Goal: Task Accomplishment & Management: Complete application form

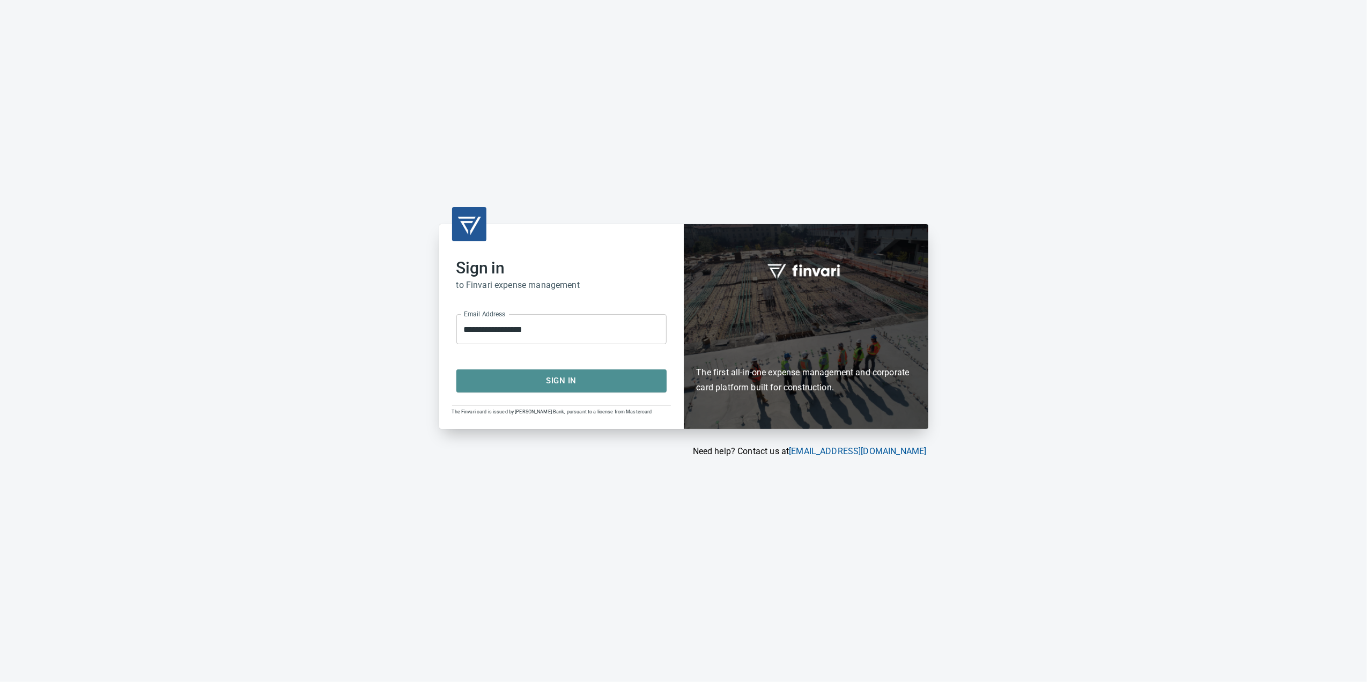
click at [549, 385] on span "Sign In" at bounding box center [561, 381] width 187 height 14
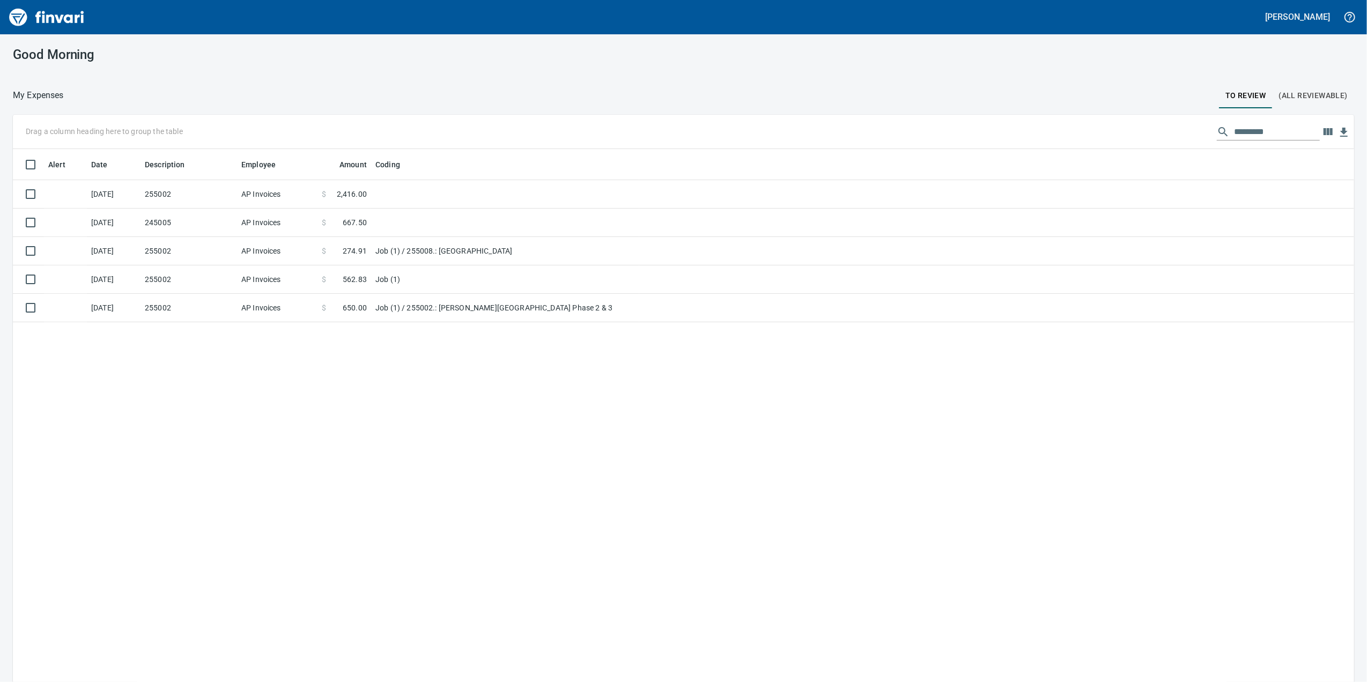
scroll to position [553, 1319]
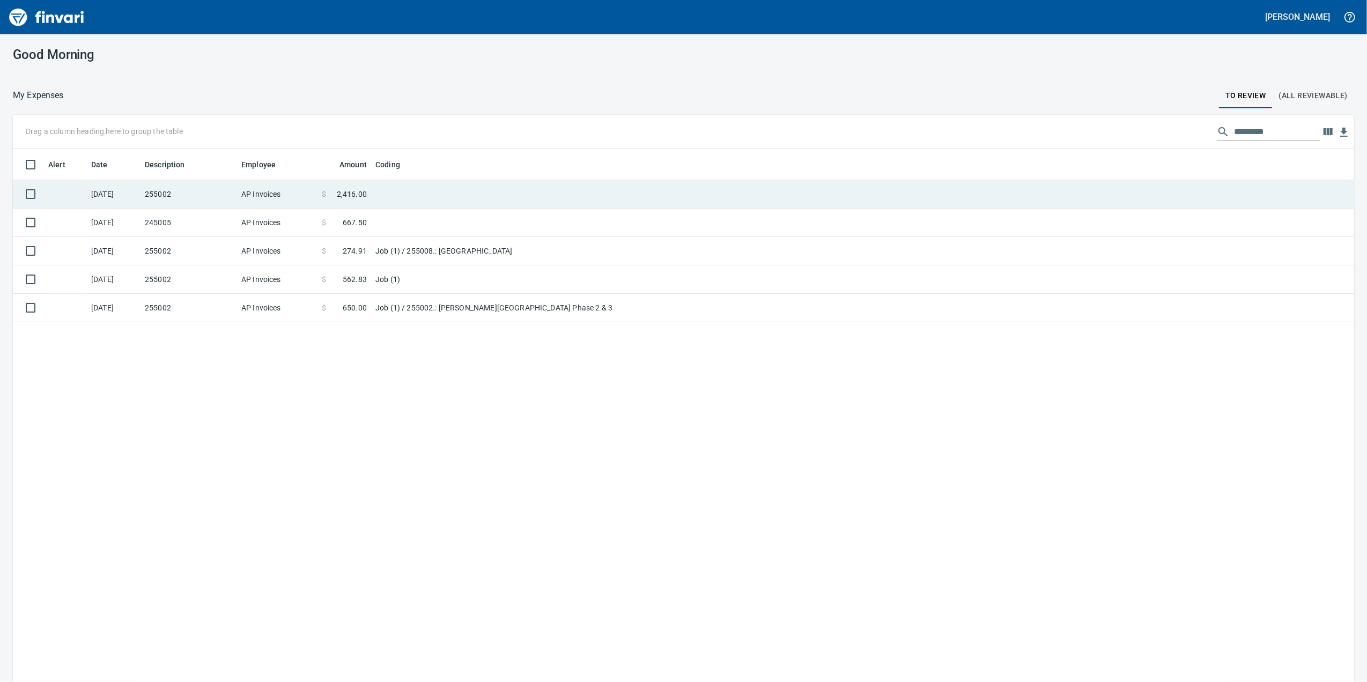
click at [361, 196] on span "2,416.00" at bounding box center [352, 194] width 30 height 11
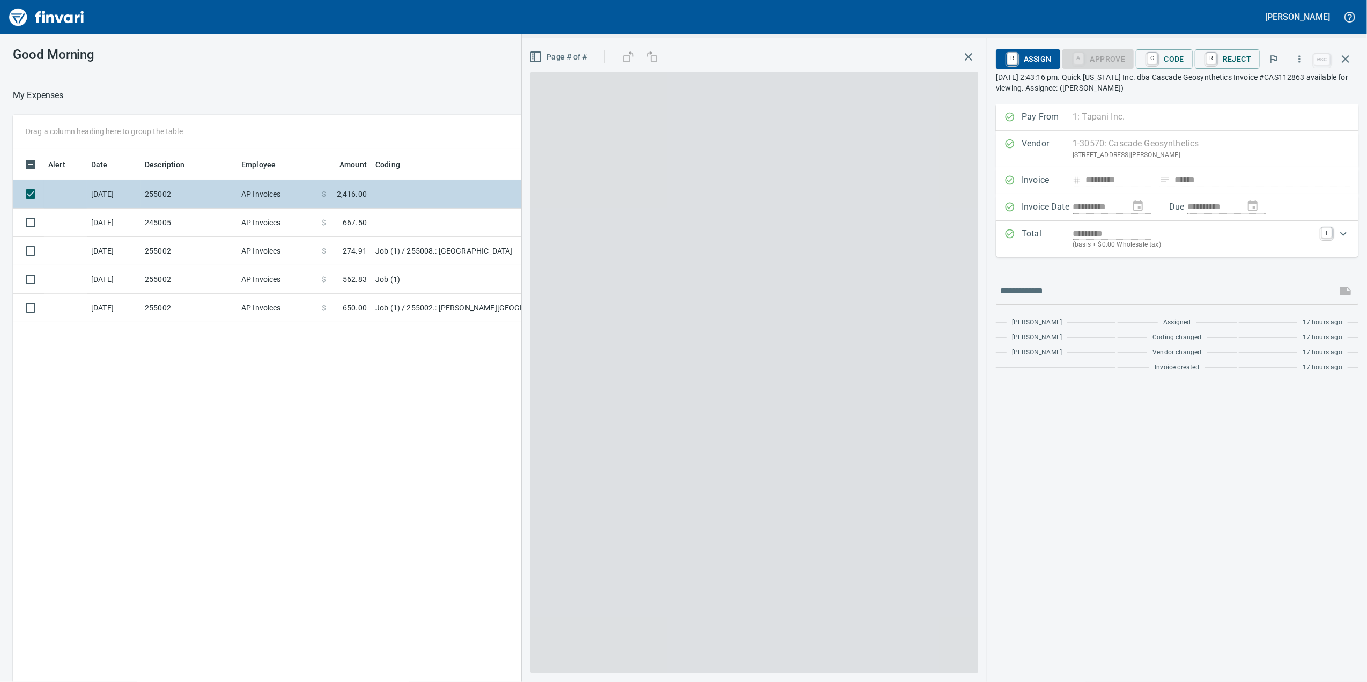
scroll to position [553, 1051]
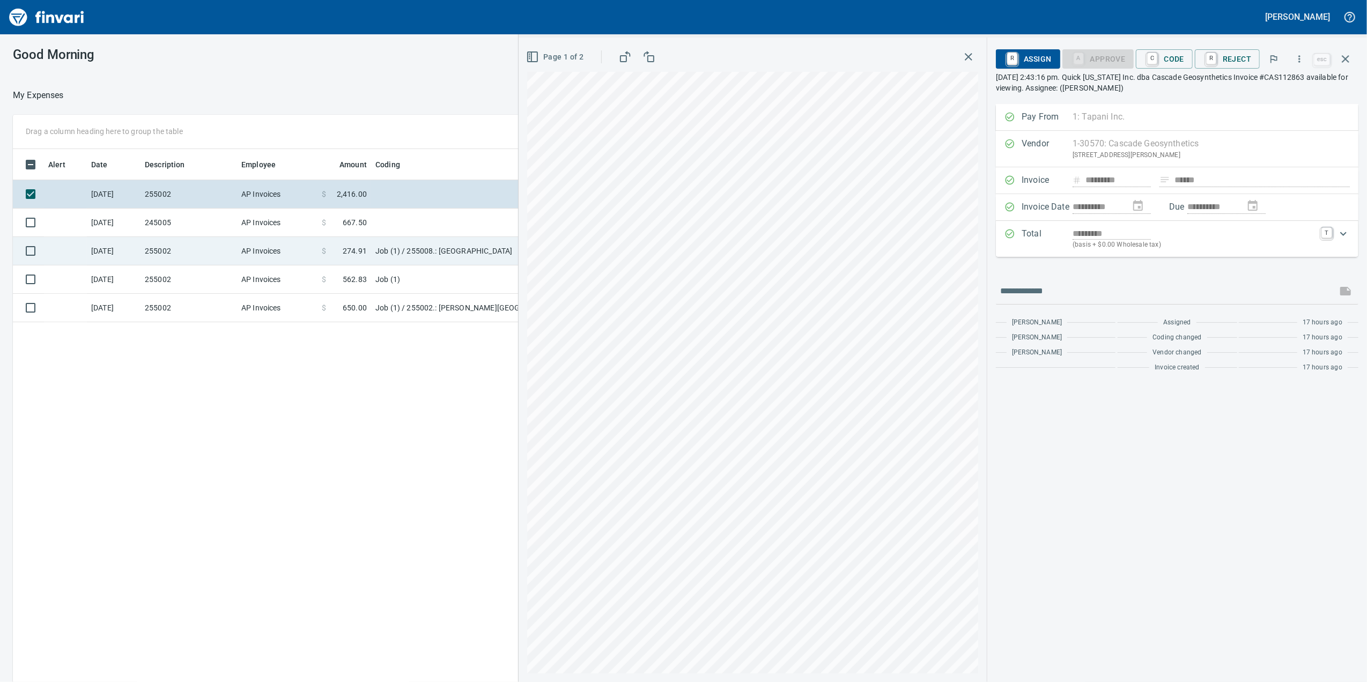
click at [359, 260] on td "$ 274.91" at bounding box center [344, 251] width 54 height 28
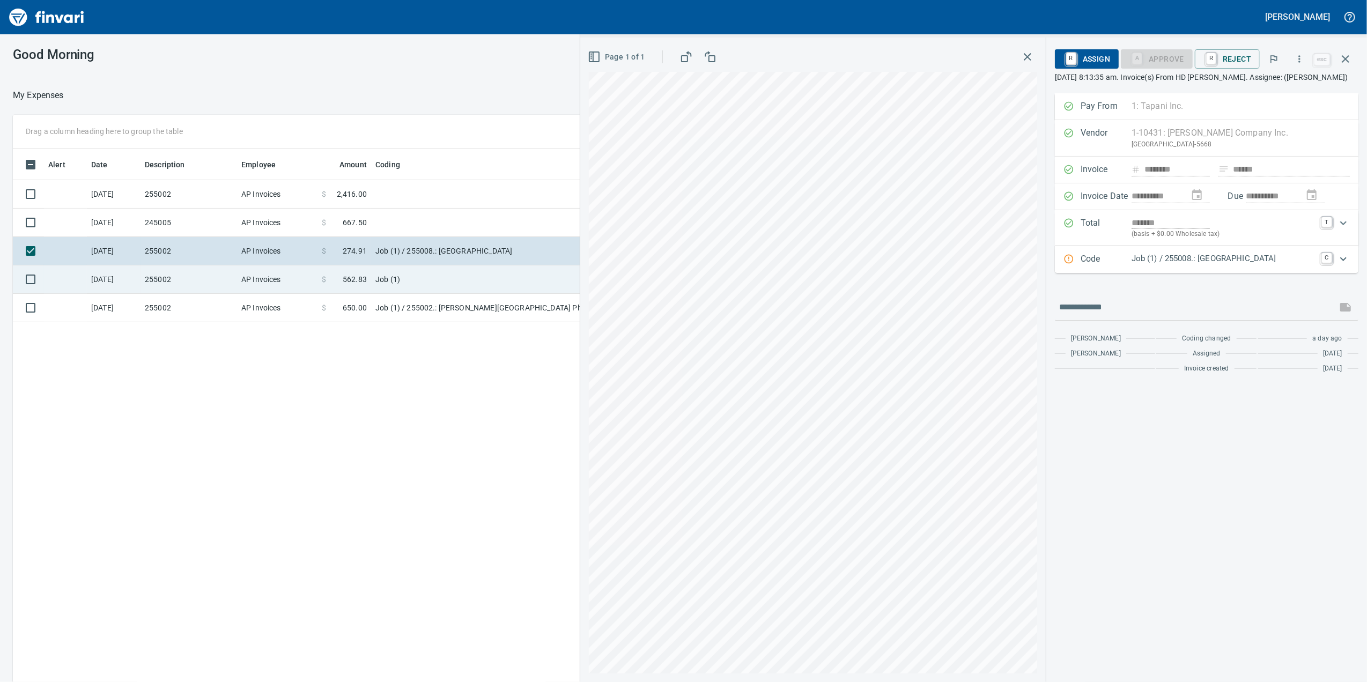
click at [353, 282] on span "562.83" at bounding box center [355, 279] width 24 height 11
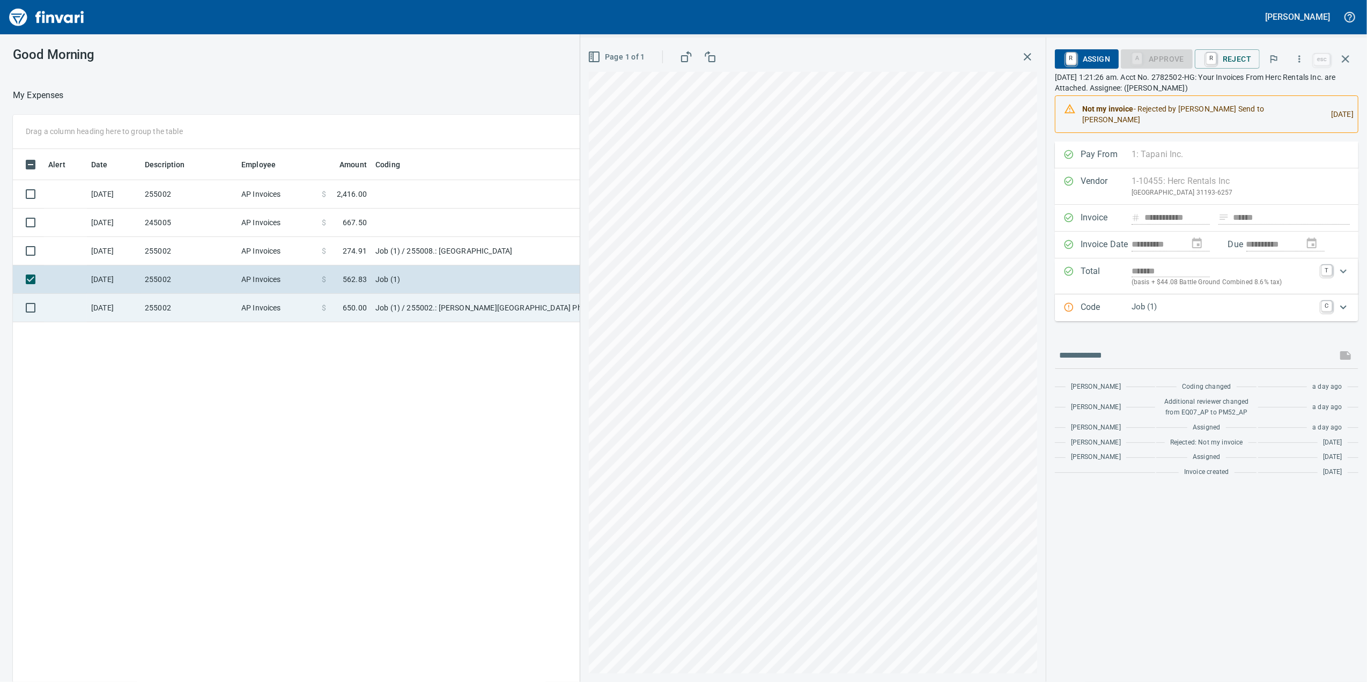
click at [342, 307] on span at bounding box center [334, 307] width 17 height 11
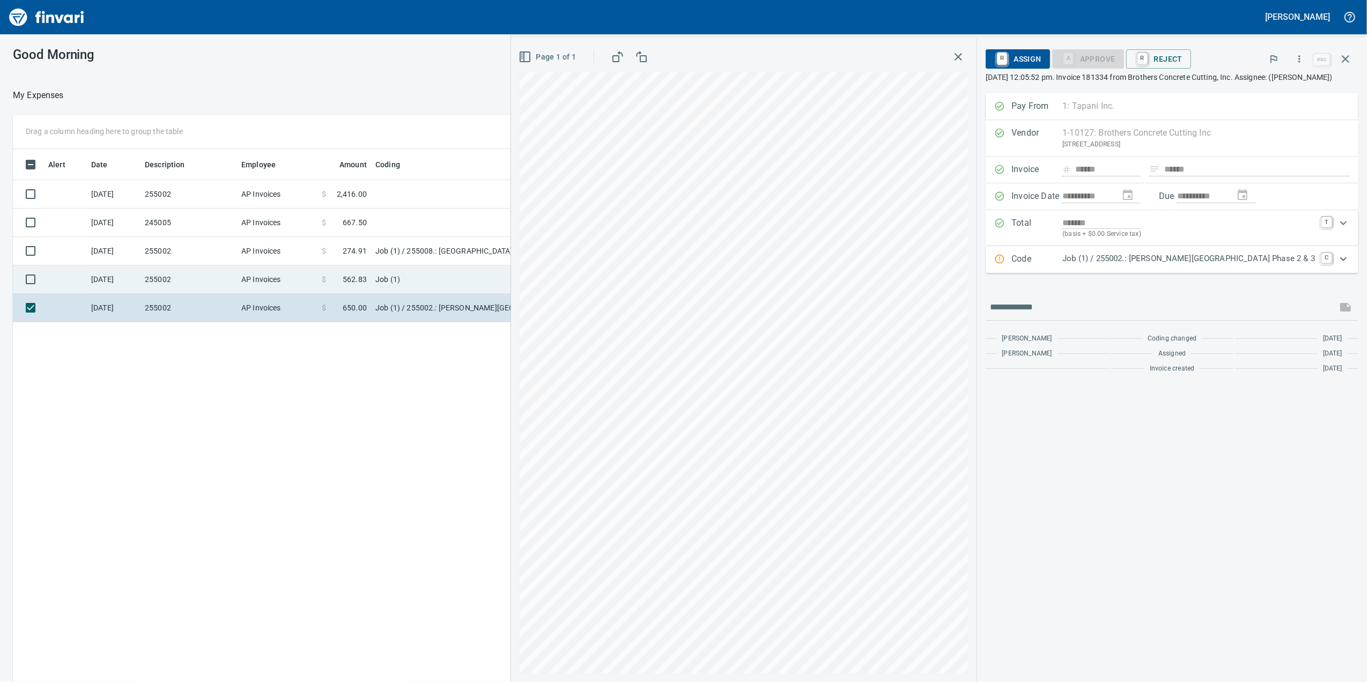
click at [332, 292] on td "$ 562.83" at bounding box center [344, 279] width 54 height 28
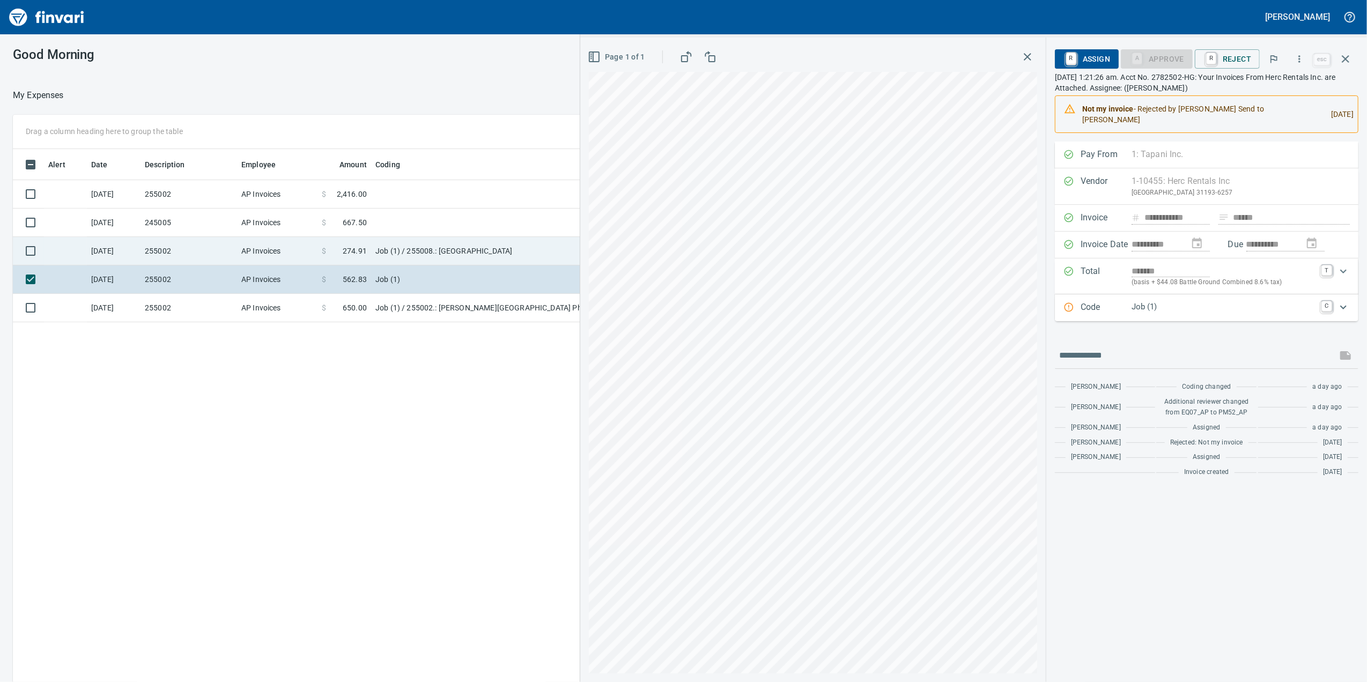
click at [273, 257] on td "AP Invoices" at bounding box center [277, 251] width 80 height 28
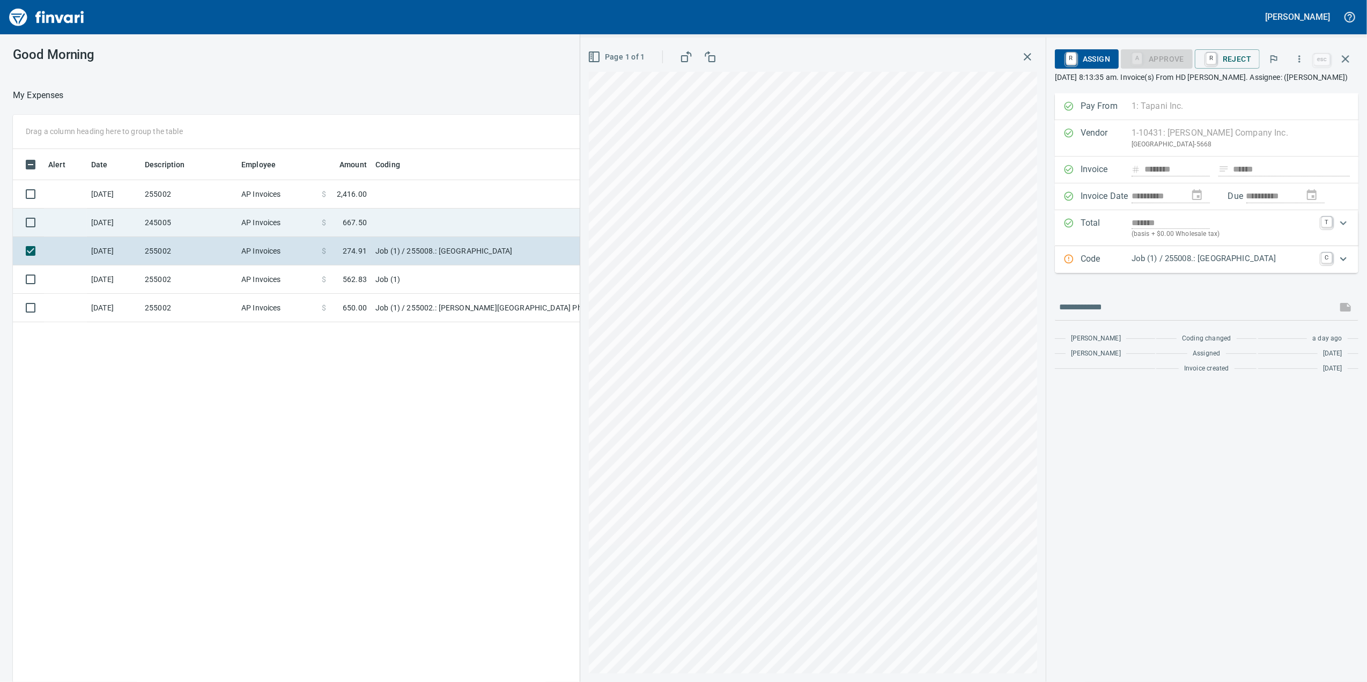
click at [250, 232] on td "AP Invoices" at bounding box center [277, 223] width 80 height 28
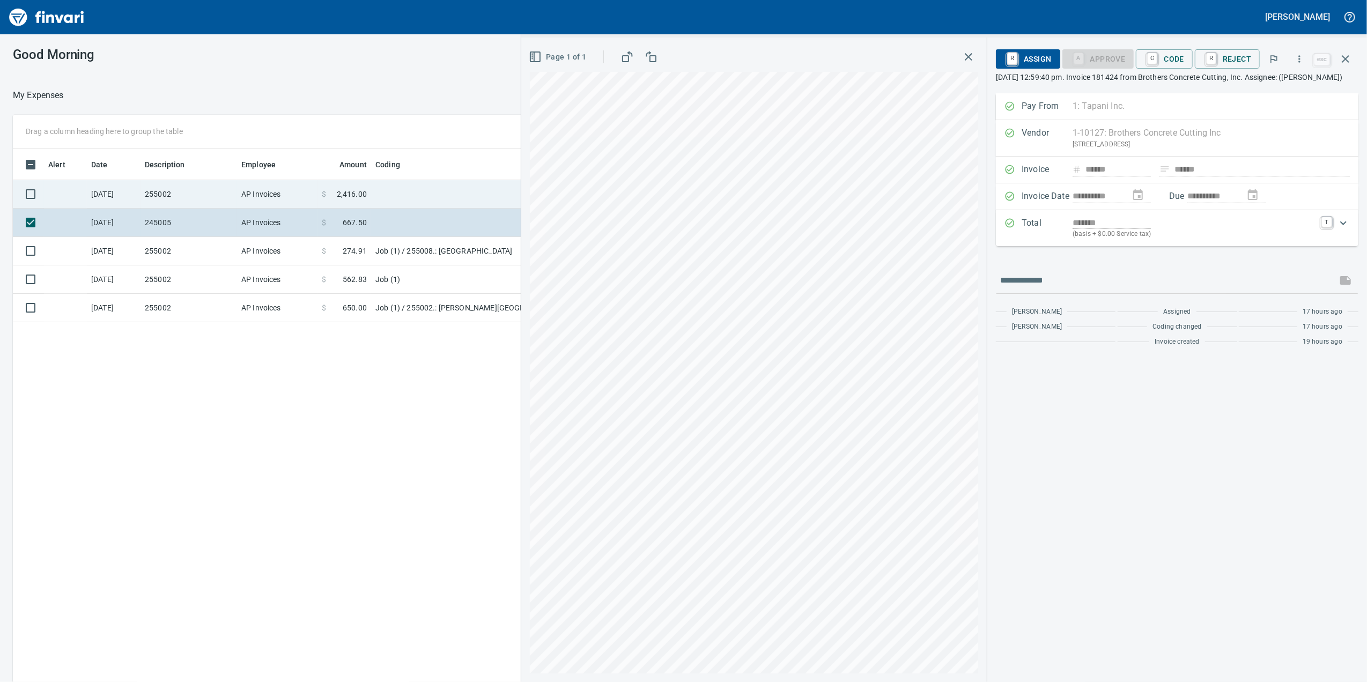
click at [322, 204] on td "$ 2,416.00" at bounding box center [344, 194] width 54 height 28
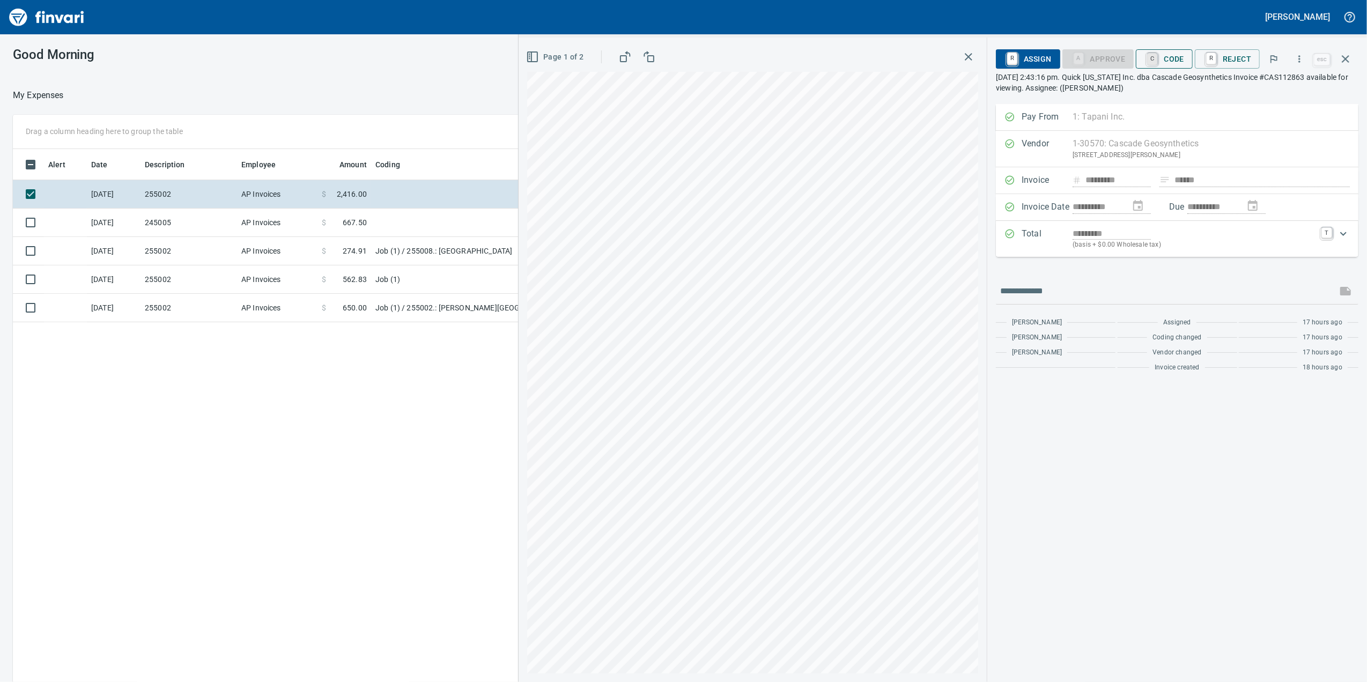
click at [1154, 55] on link "C" at bounding box center [1152, 59] width 10 height 12
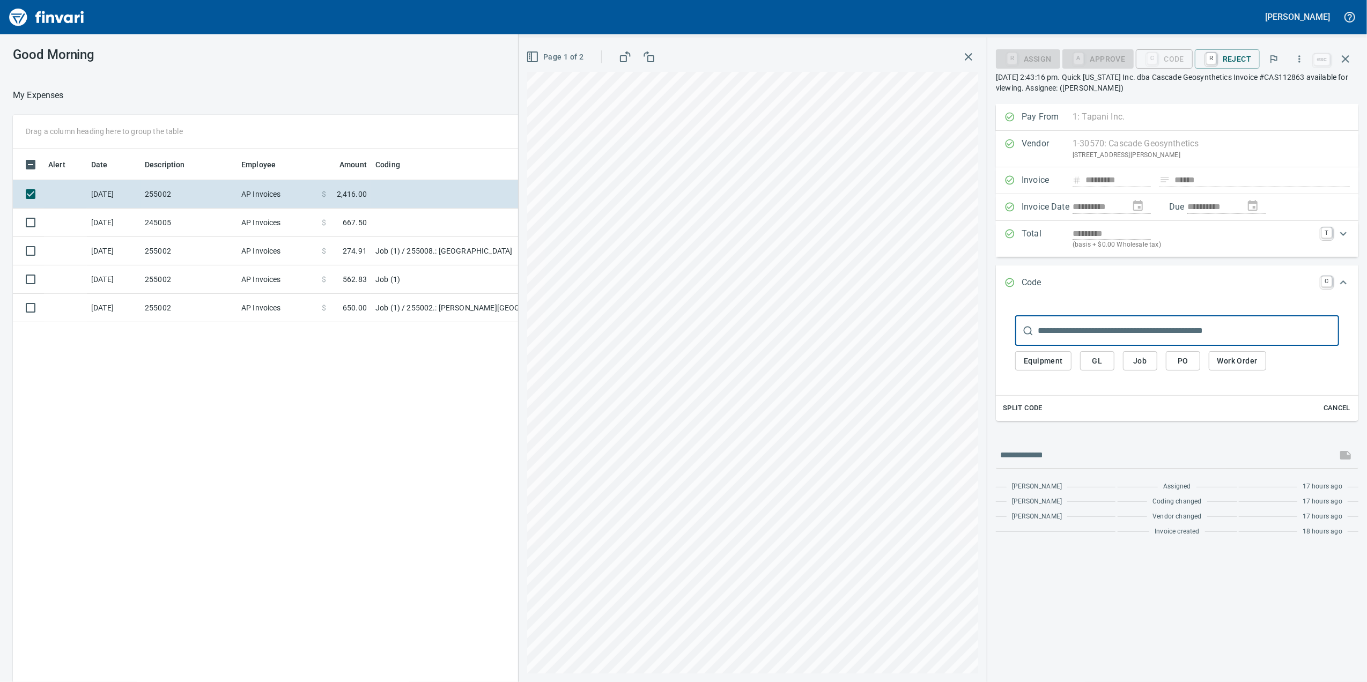
scroll to position [553, 1051]
click at [1144, 363] on span "Job" at bounding box center [1139, 360] width 17 height 13
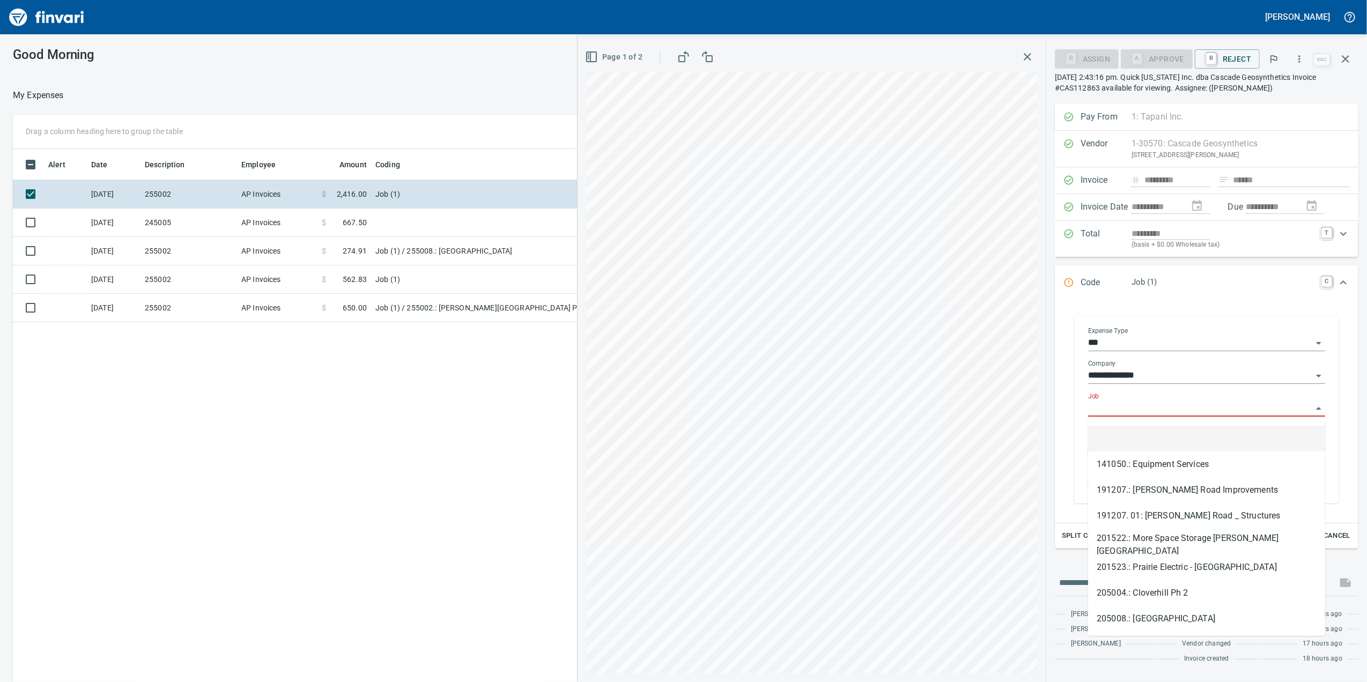
click at [1124, 416] on input "Job" at bounding box center [1200, 408] width 224 height 15
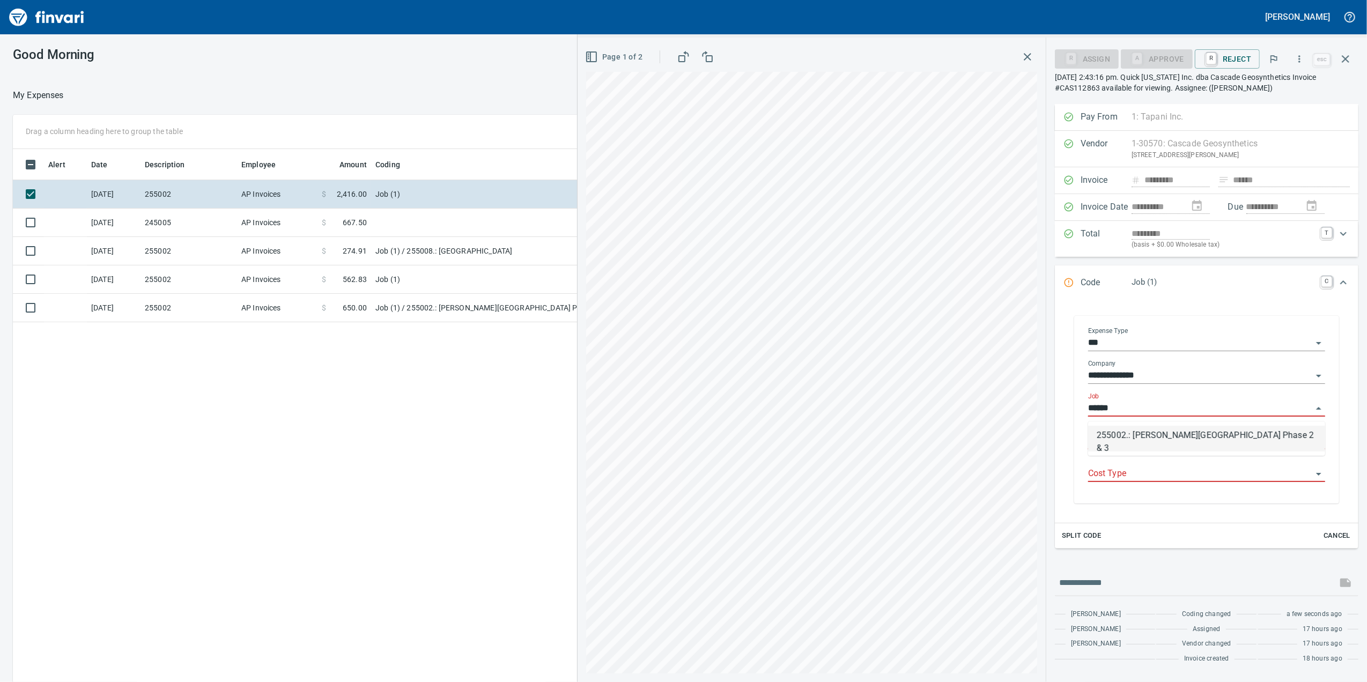
click at [1222, 437] on li "255002.: [PERSON_NAME][GEOGRAPHIC_DATA] Phase 2 & 3" at bounding box center [1206, 439] width 237 height 26
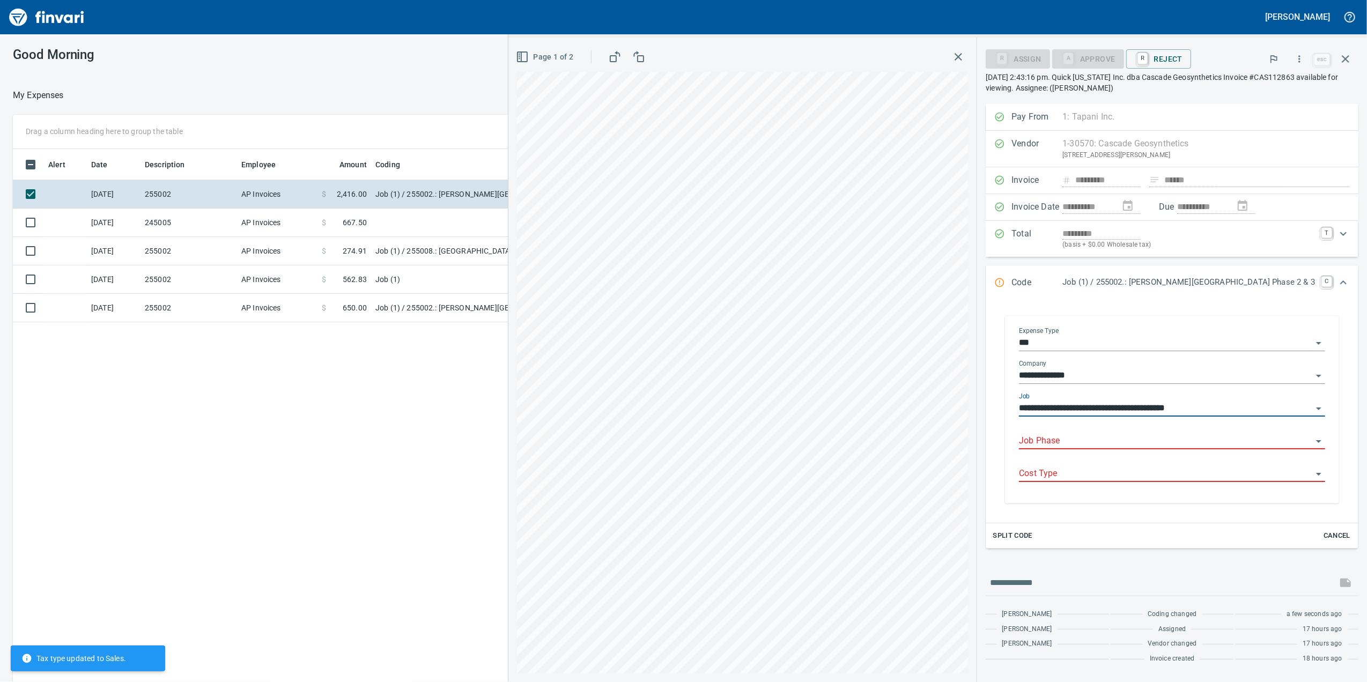
type input "**********"
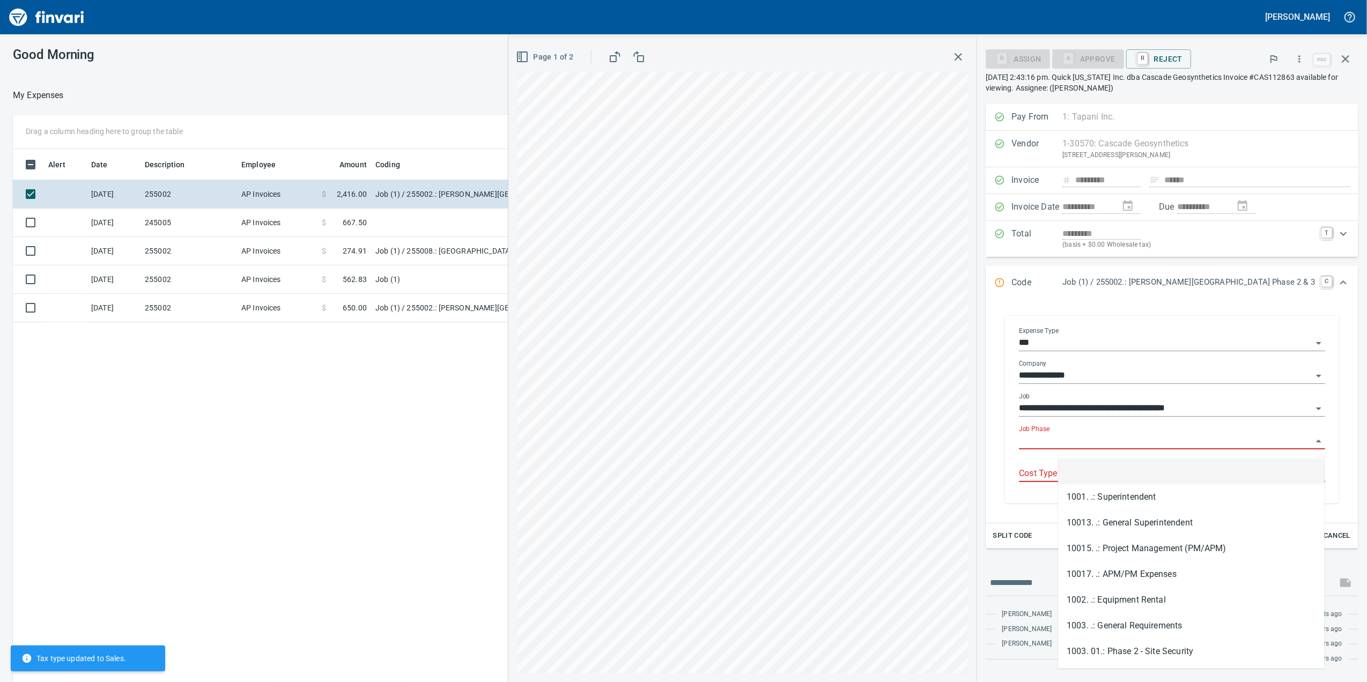
click at [1221, 437] on input "Job Phase" at bounding box center [1165, 441] width 293 height 15
click at [1132, 436] on input "Job Phase" at bounding box center [1165, 441] width 293 height 15
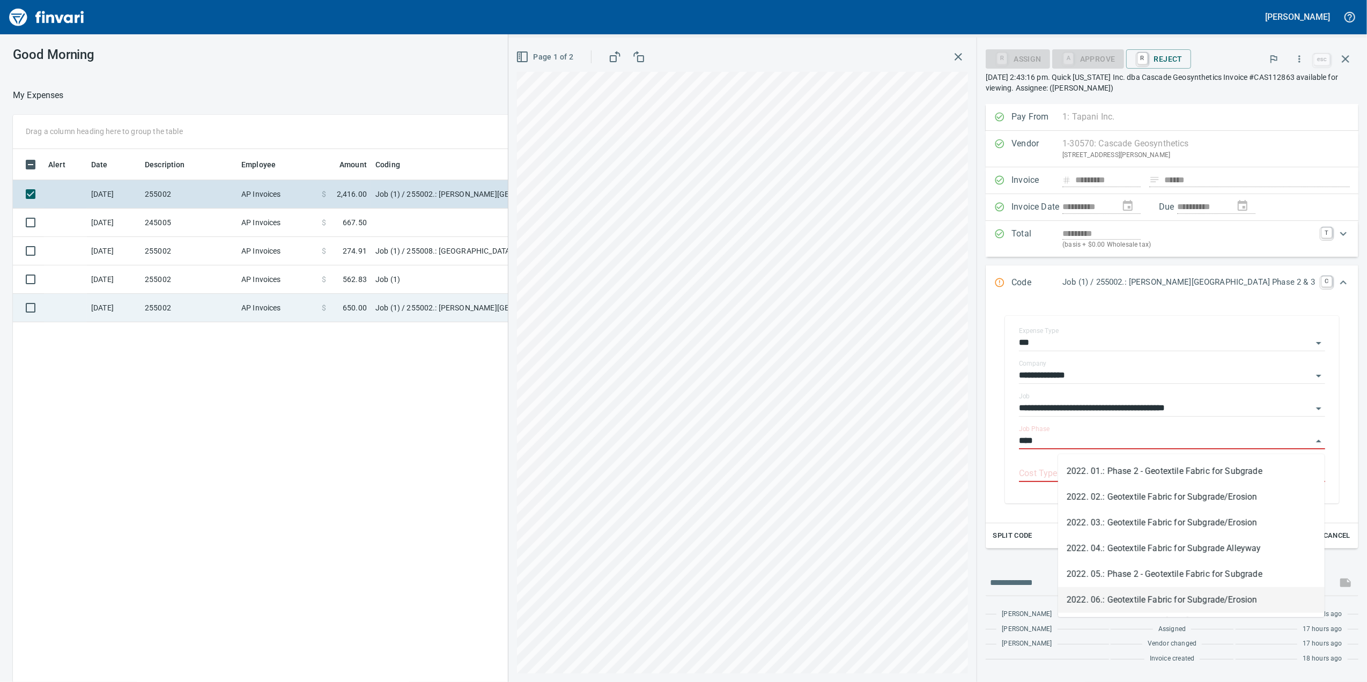
type input "****"
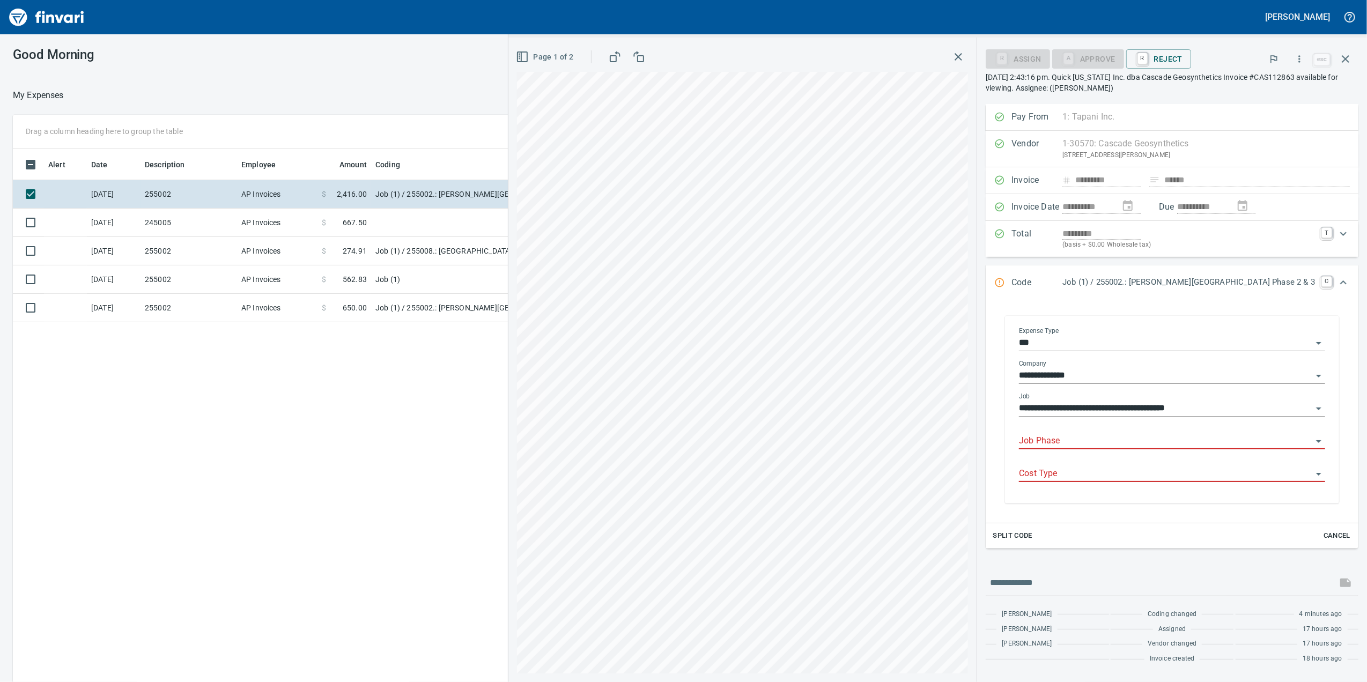
drag, startPoint x: 1053, startPoint y: 438, endPoint x: 1057, endPoint y: 442, distance: 5.7
click at [1056, 441] on div "**********" at bounding box center [1171, 410] width 323 height 185
click at [1069, 447] on input "Job Phase" at bounding box center [1165, 441] width 293 height 15
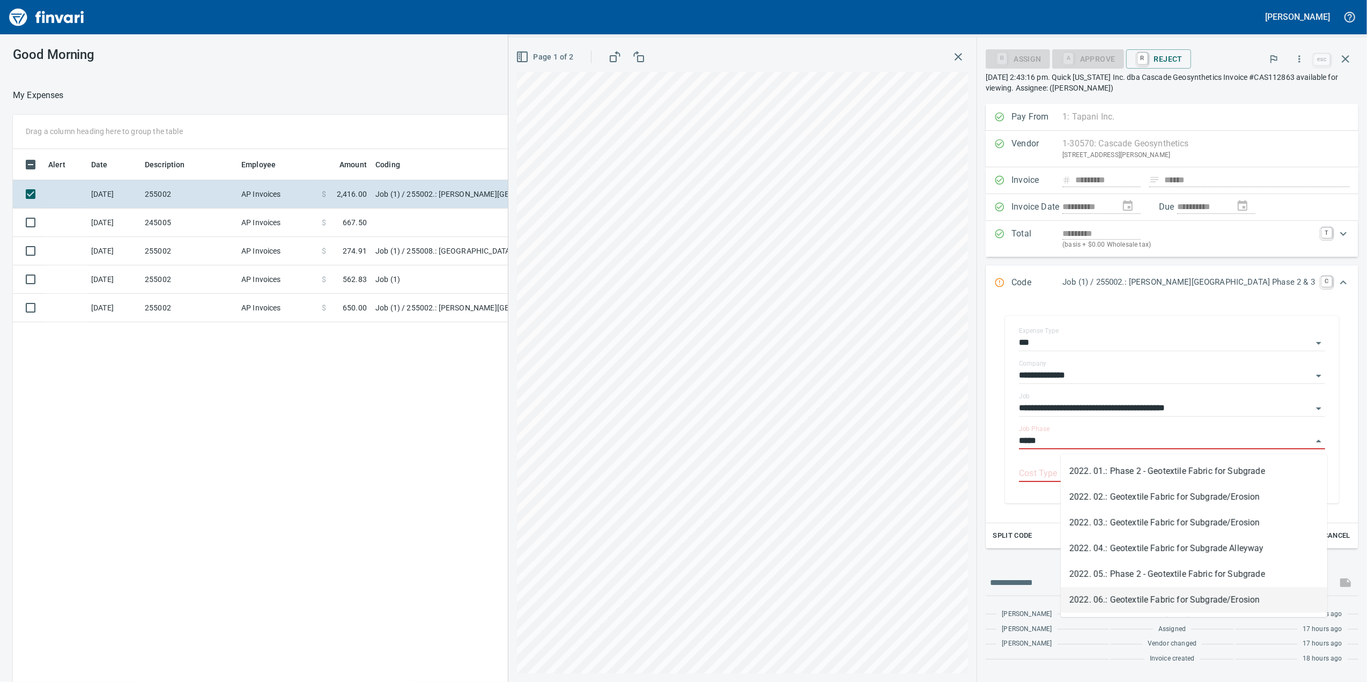
click at [1233, 598] on li "2022. 06.: Geotextile Fabric for Subgrade/Erosion" at bounding box center [1193, 600] width 266 height 26
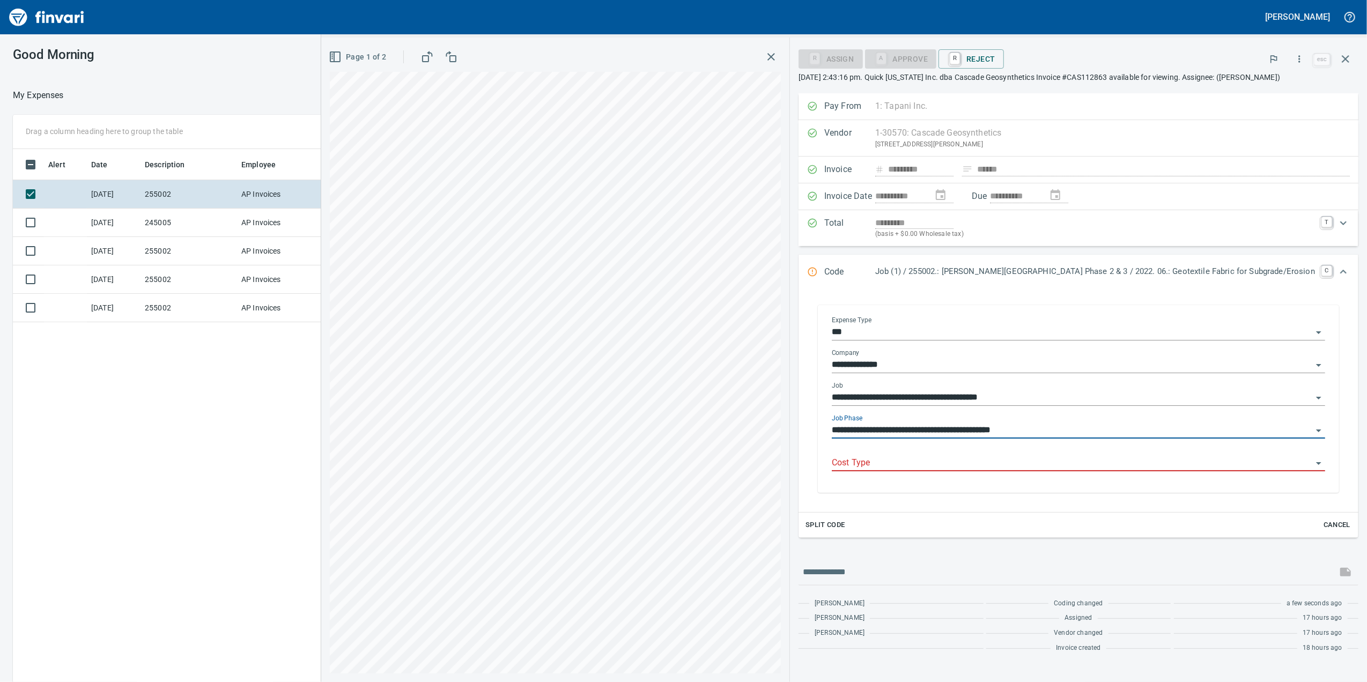
click at [1125, 465] on div "Cost Type" at bounding box center [1078, 459] width 493 height 24
type input "**********"
click at [1084, 471] on input "Cost Type" at bounding box center [1072, 463] width 480 height 15
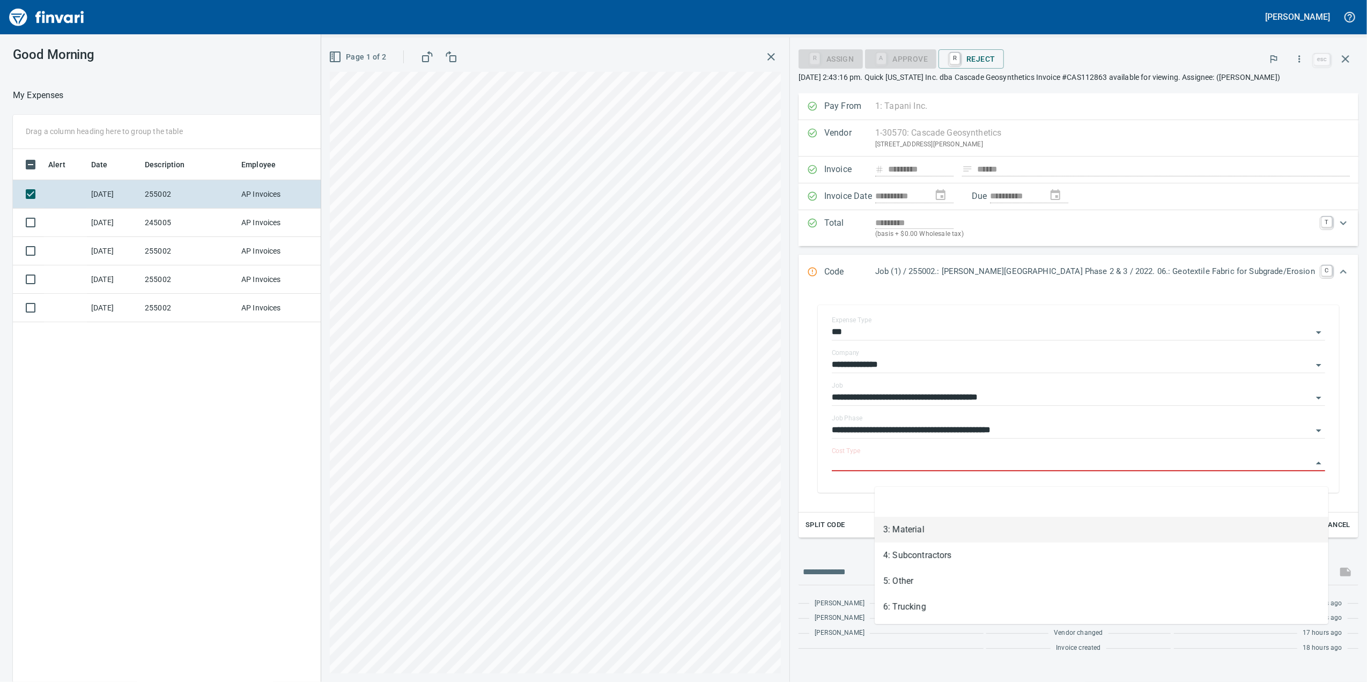
click at [934, 520] on li "3: Material" at bounding box center [1101, 530] width 454 height 26
type input "**********"
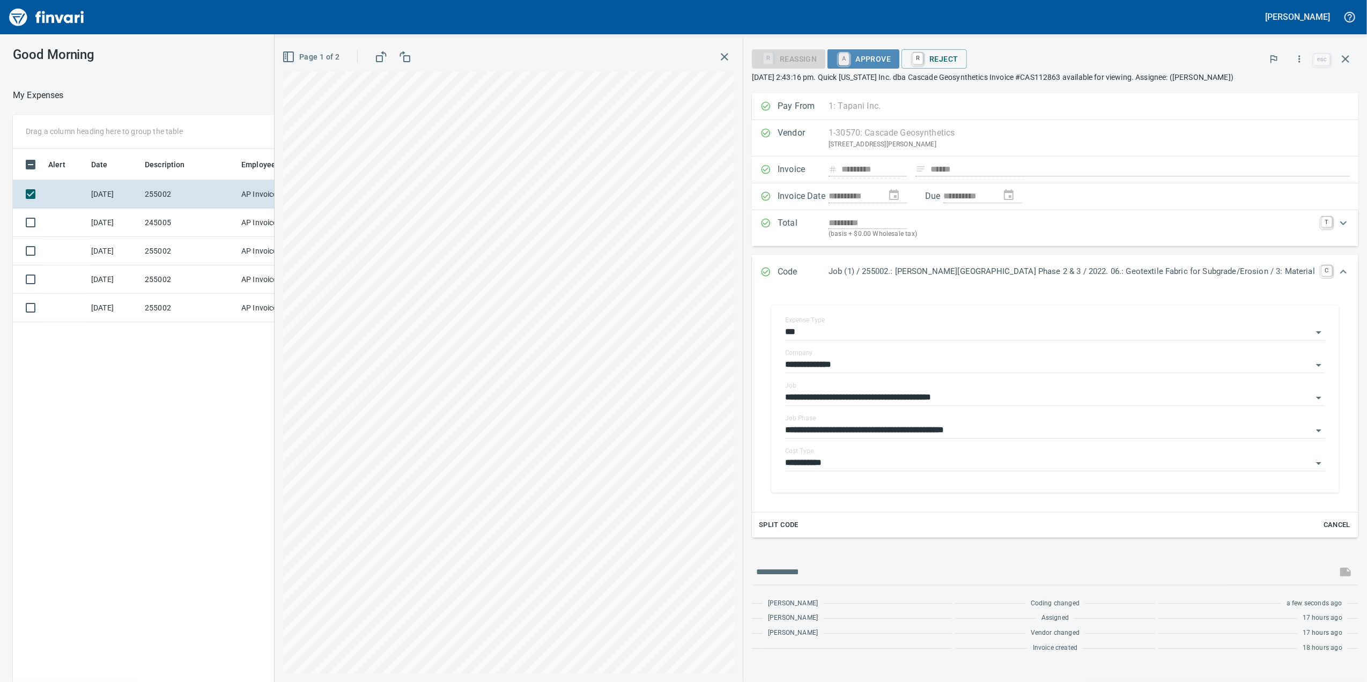
click at [849, 61] on link "A" at bounding box center [843, 59] width 10 height 12
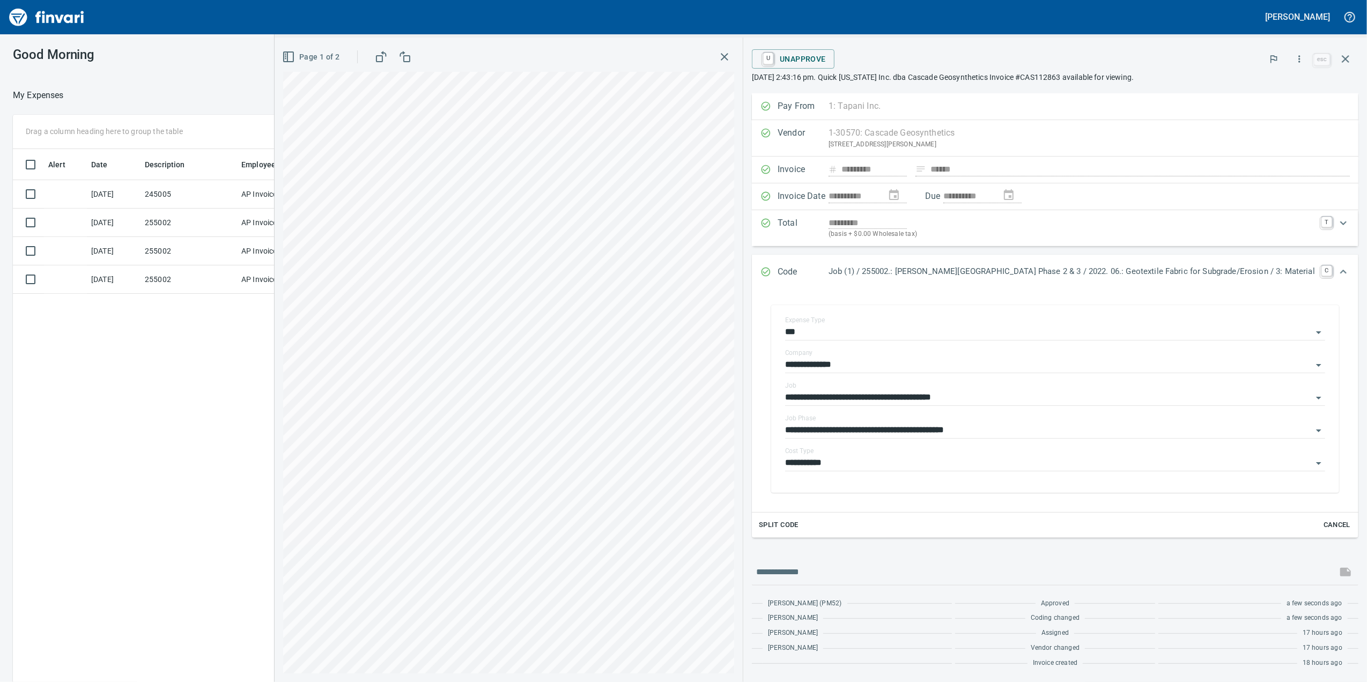
click at [731, 50] on icon "button" at bounding box center [724, 56] width 13 height 13
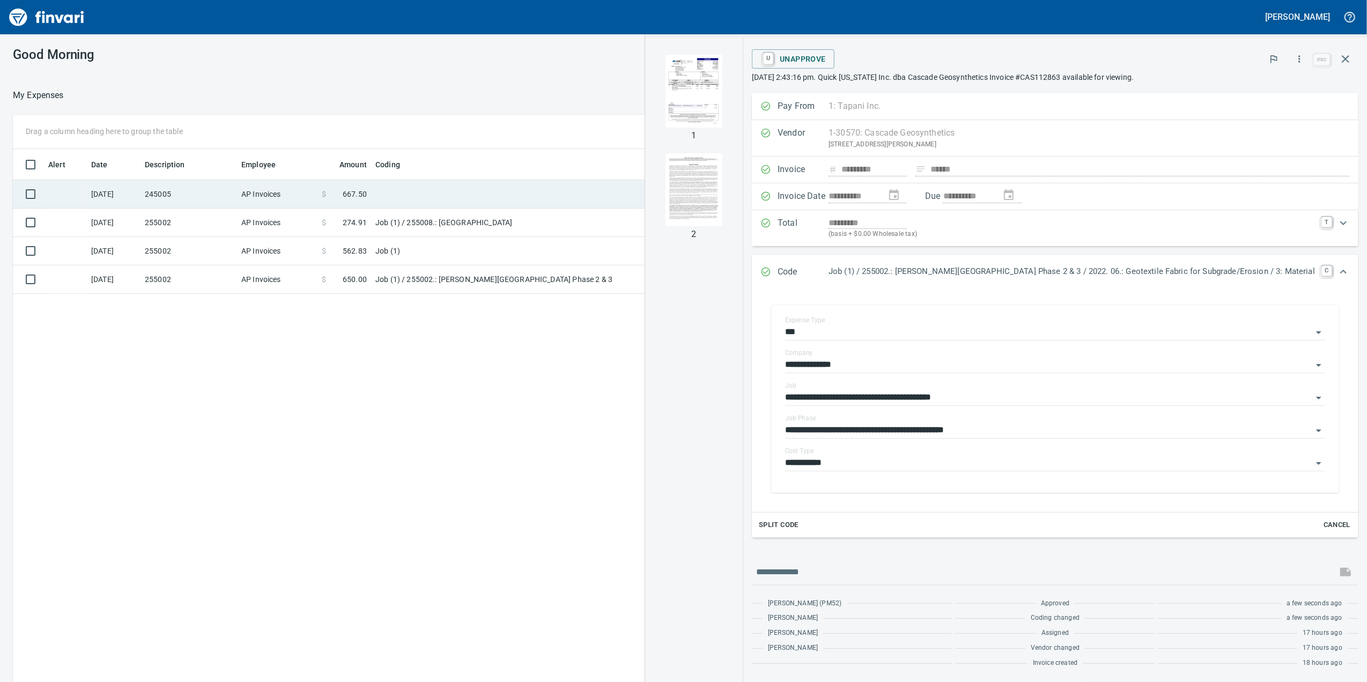
click at [481, 189] on td at bounding box center [505, 194] width 268 height 28
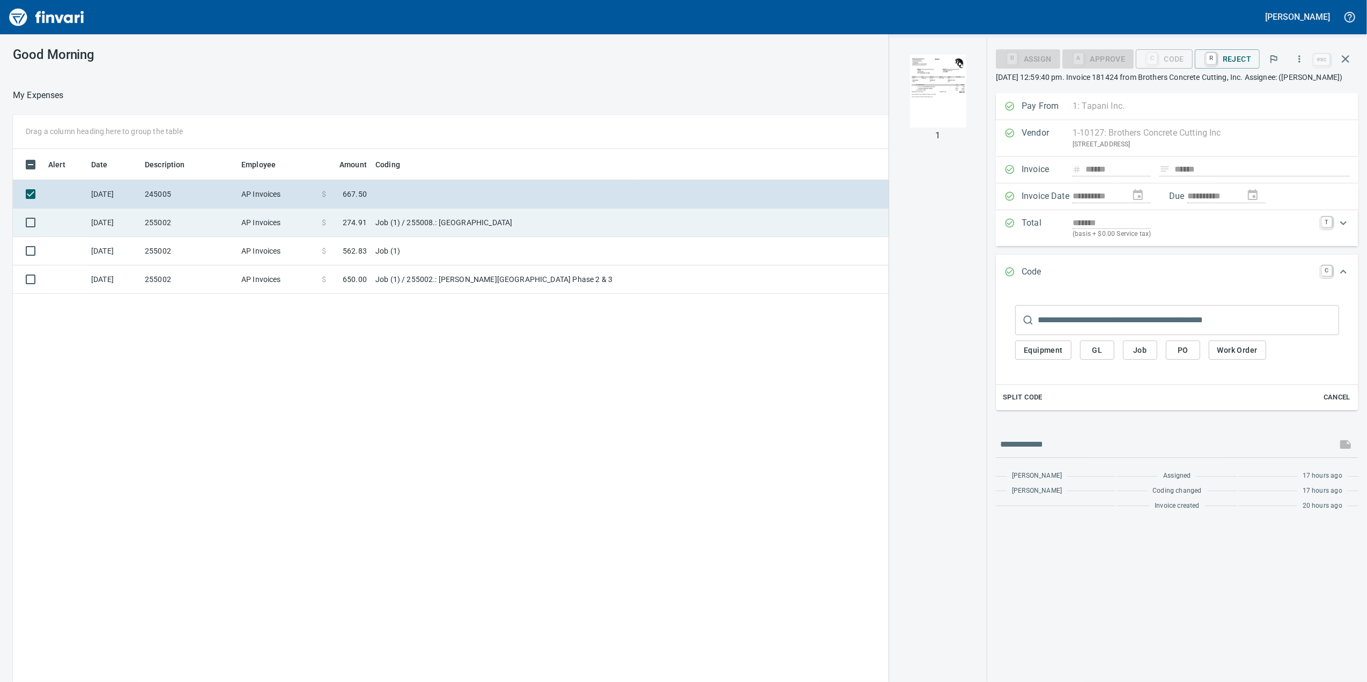
click at [713, 225] on td at bounding box center [862, 223] width 447 height 28
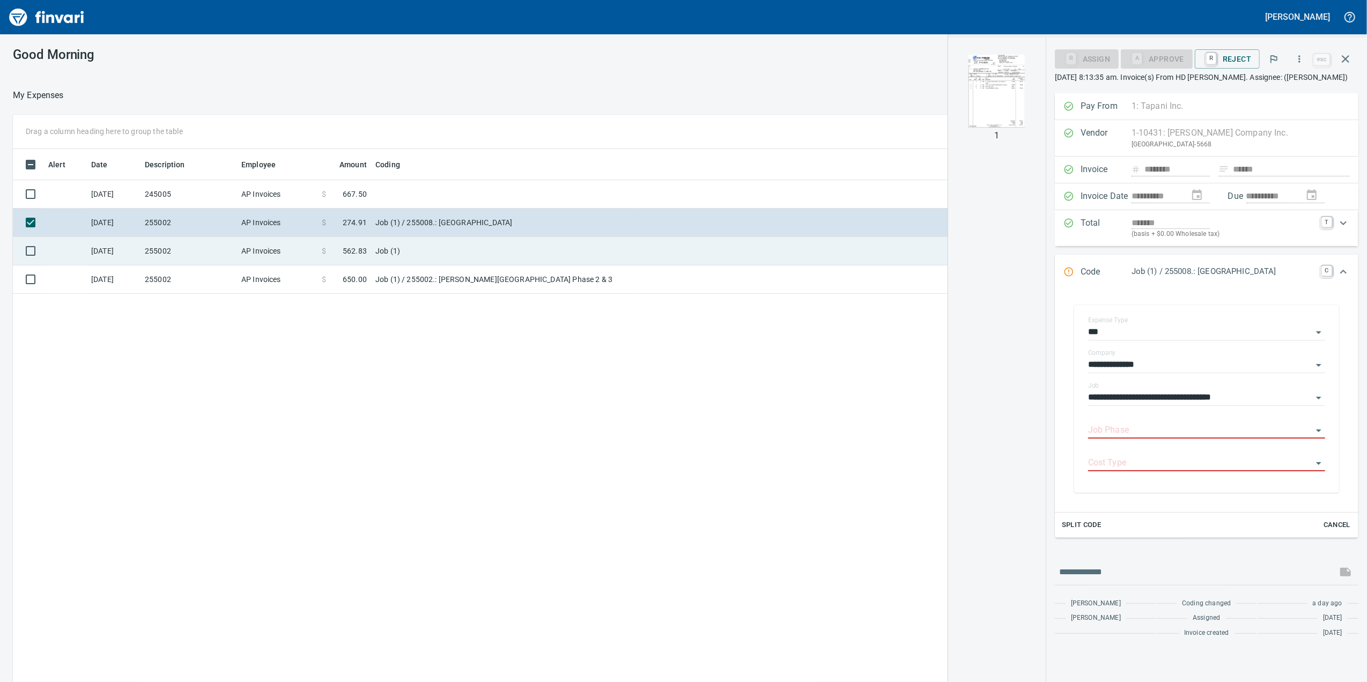
click at [751, 261] on td at bounding box center [862, 251] width 447 height 28
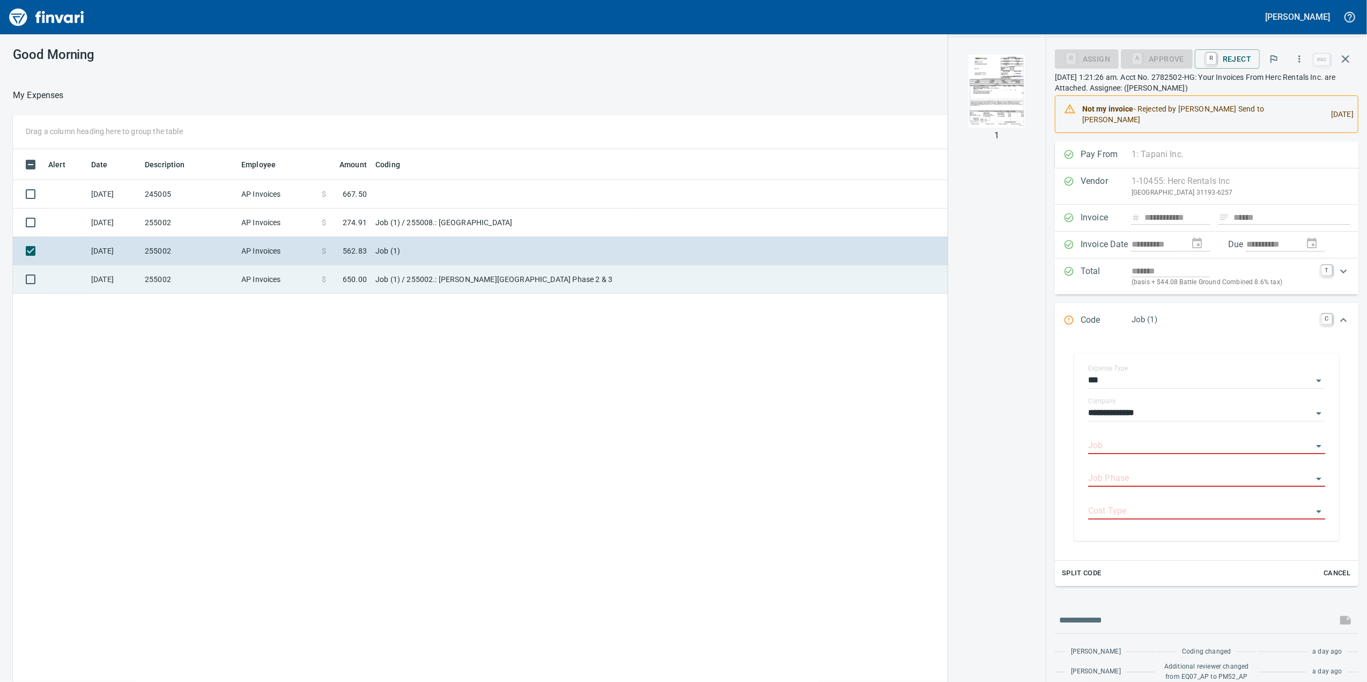
click at [751, 274] on td at bounding box center [862, 279] width 447 height 28
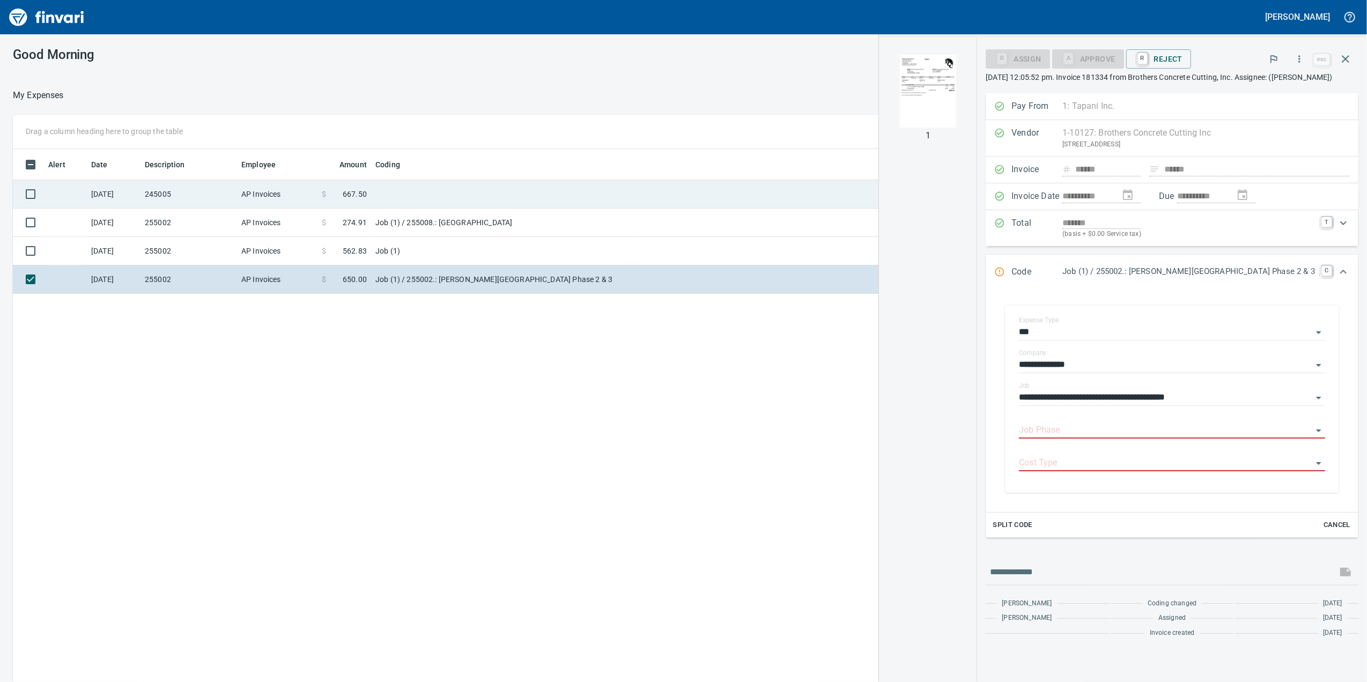
click at [658, 191] on td at bounding box center [862, 194] width 447 height 28
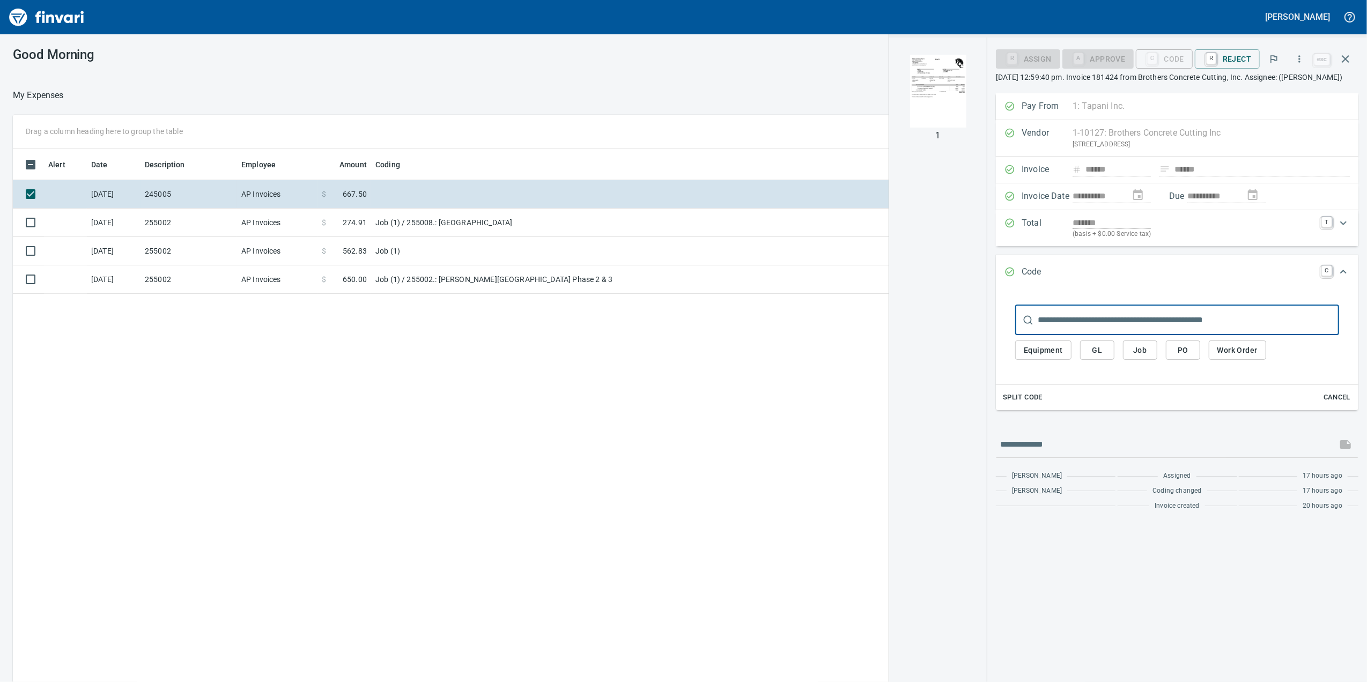
click at [927, 84] on img "button" at bounding box center [937, 91] width 73 height 73
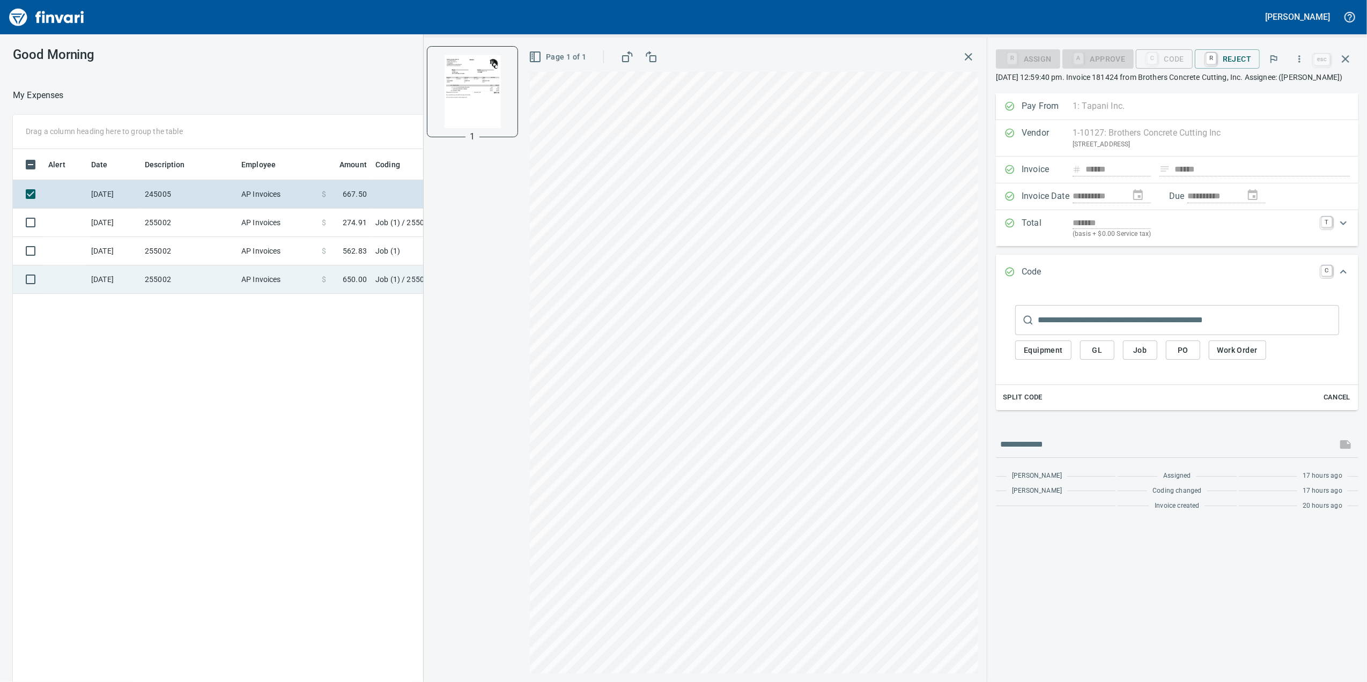
click at [258, 267] on td "AP Invoices" at bounding box center [277, 279] width 80 height 28
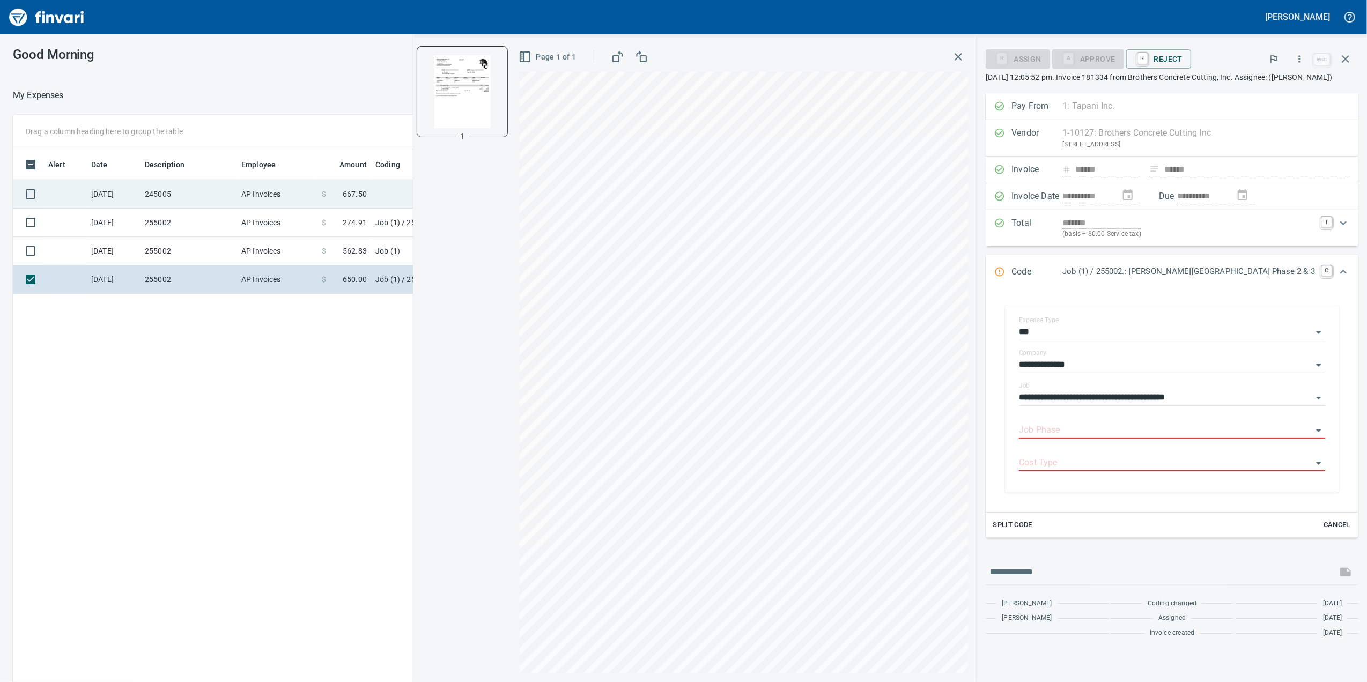
click at [212, 187] on td "245005" at bounding box center [188, 194] width 97 height 28
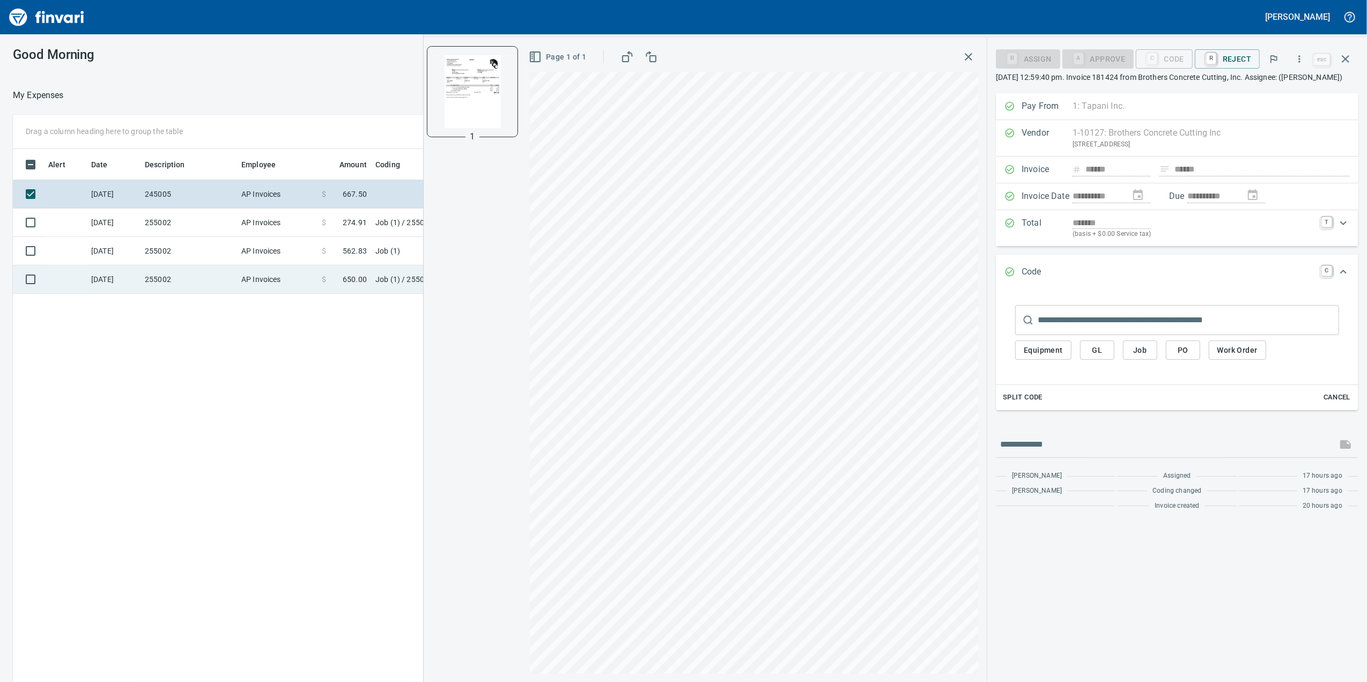
click at [293, 286] on td "AP Invoices" at bounding box center [277, 279] width 80 height 28
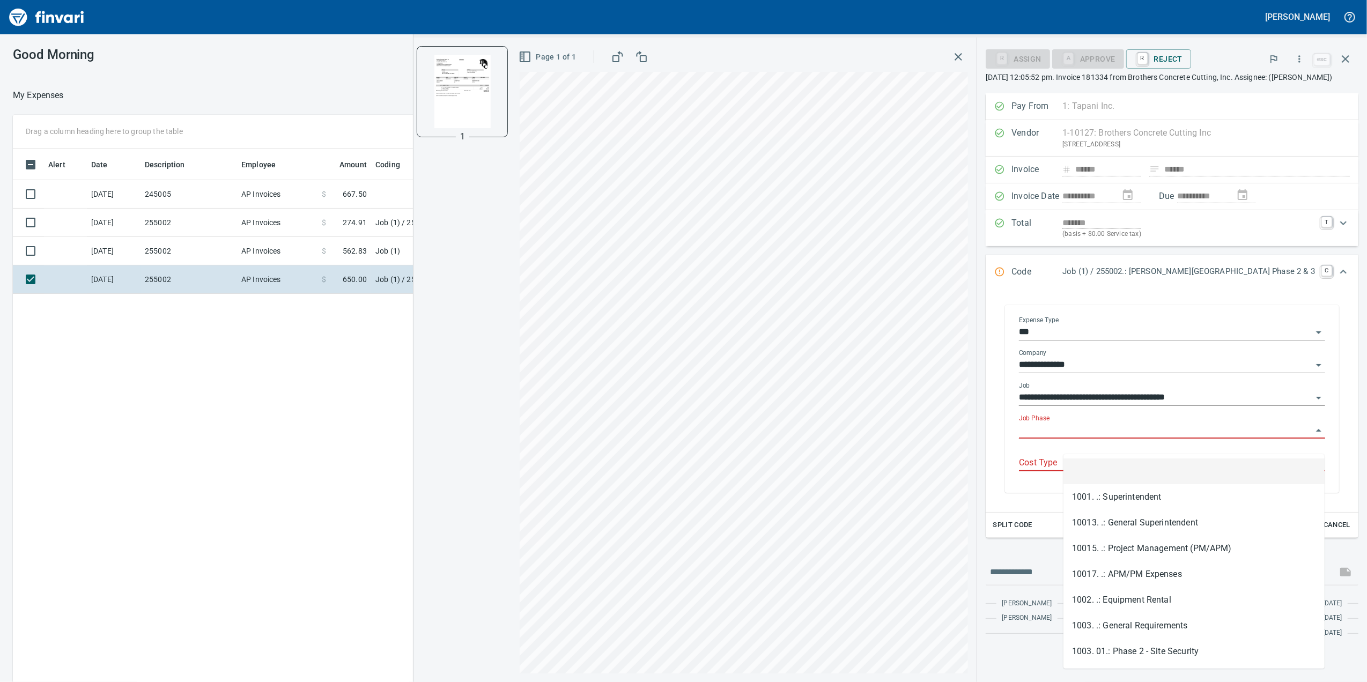
scroll to position [553, 1051]
click at [1075, 438] on input "Job Phase" at bounding box center [1165, 430] width 293 height 15
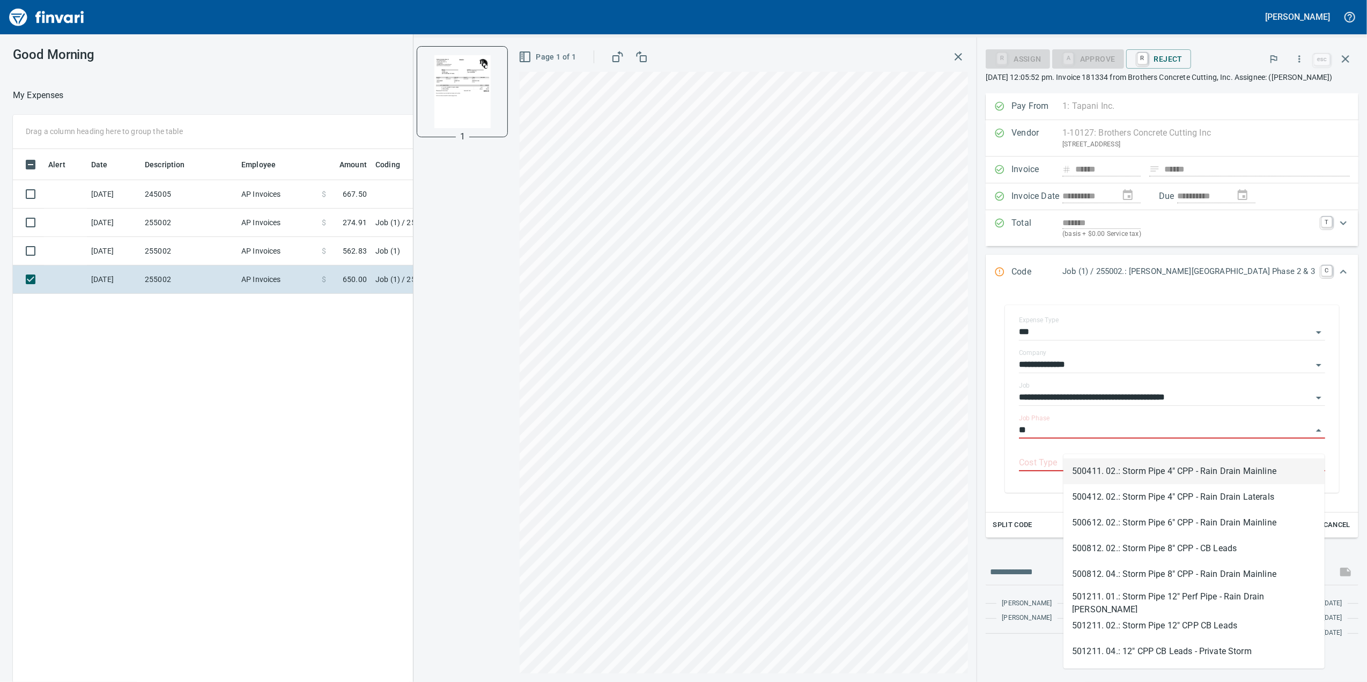
type input "*"
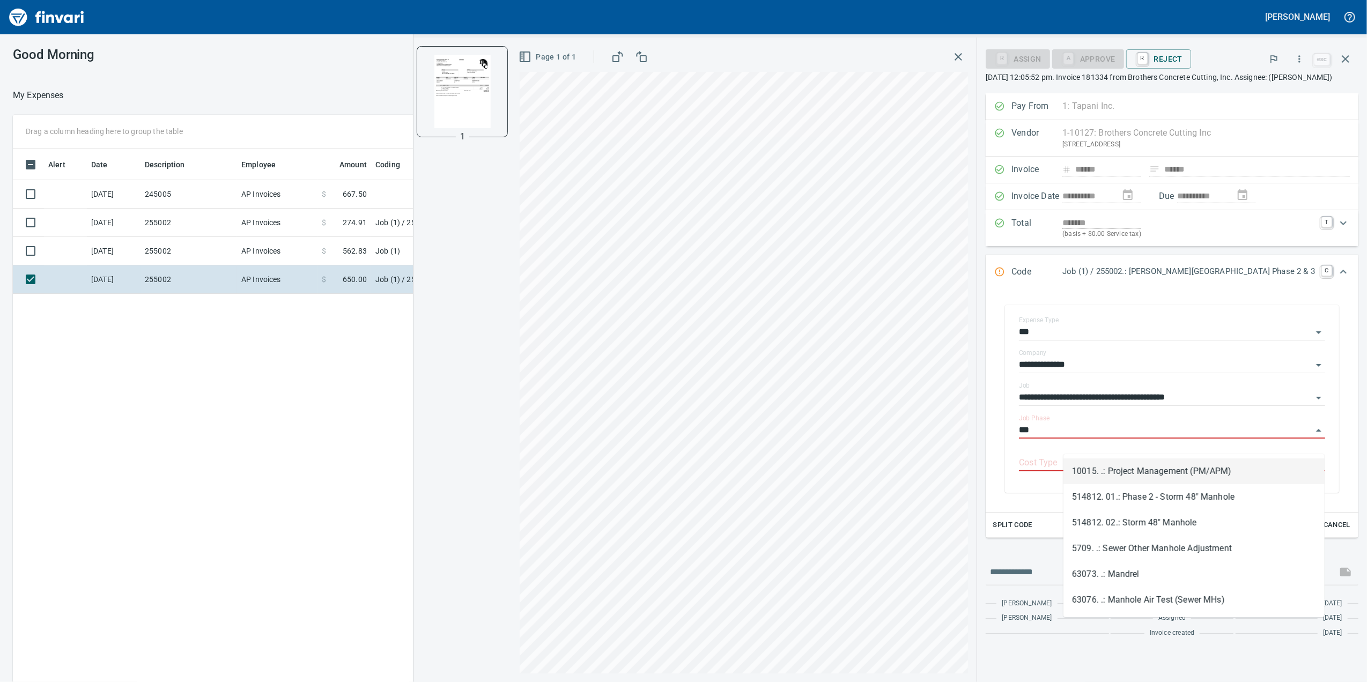
click at [1159, 526] on li "514812. 02.: Storm 48" Manhole" at bounding box center [1193, 523] width 261 height 26
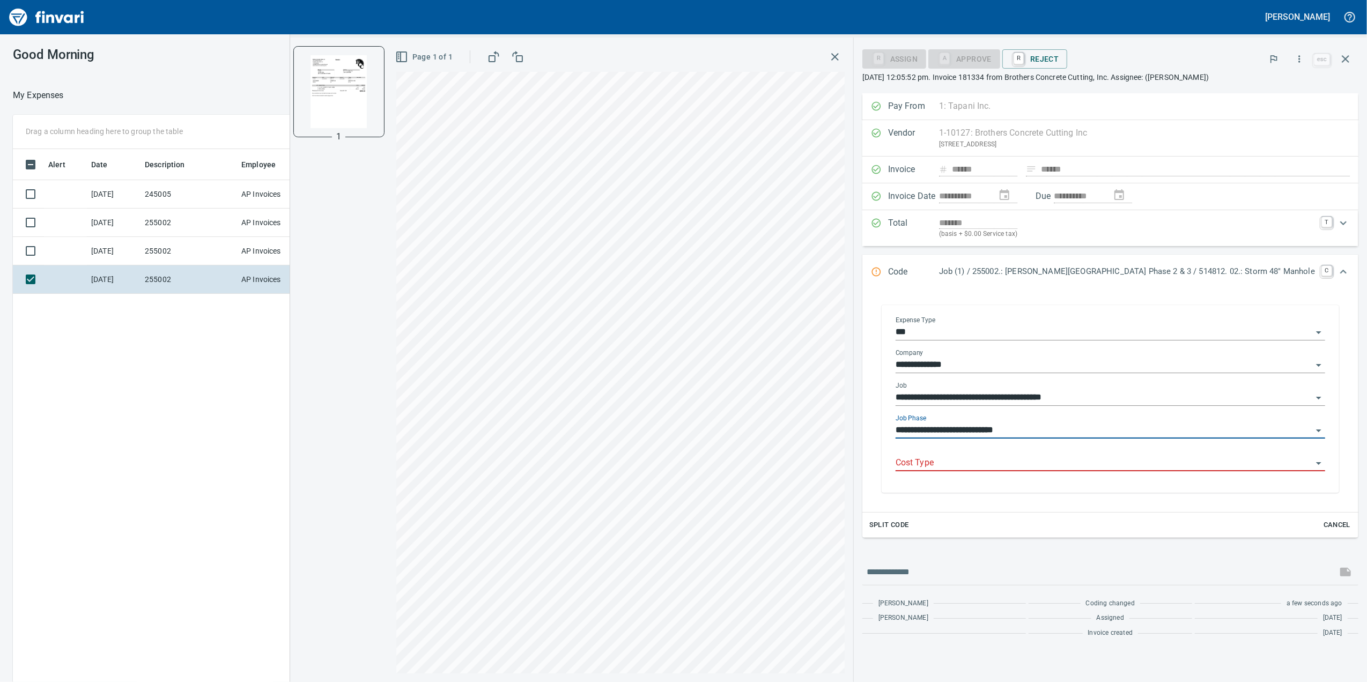
type input "**********"
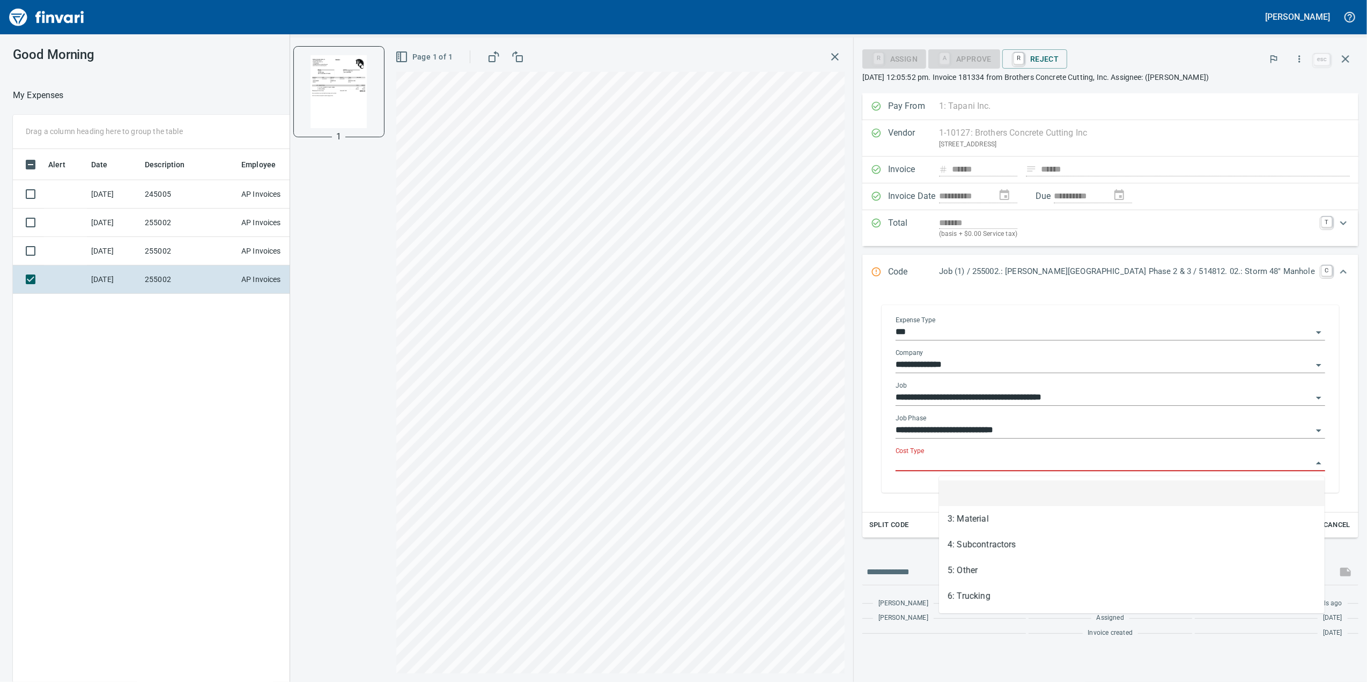
click at [1027, 464] on input "Cost Type" at bounding box center [1103, 463] width 417 height 15
click at [986, 511] on li "3: Material" at bounding box center [1131, 519] width 385 height 26
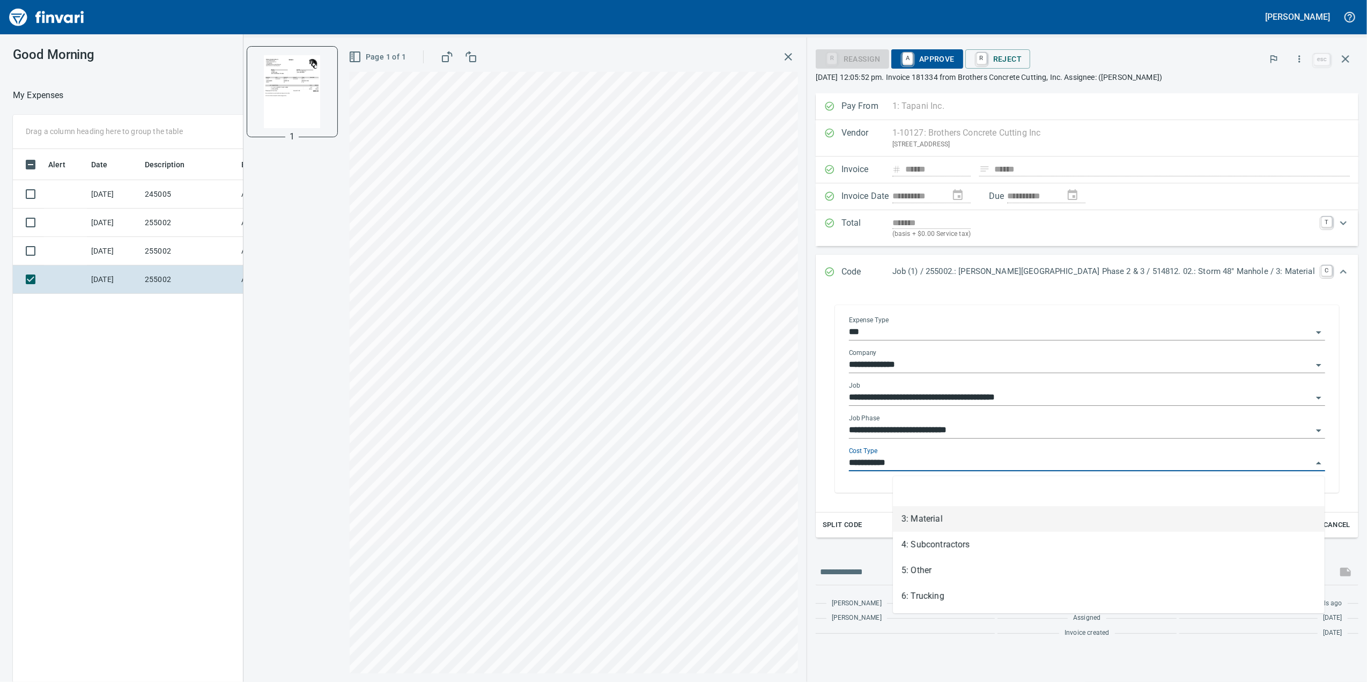
click at [948, 466] on input "**********" at bounding box center [1080, 463] width 463 height 15
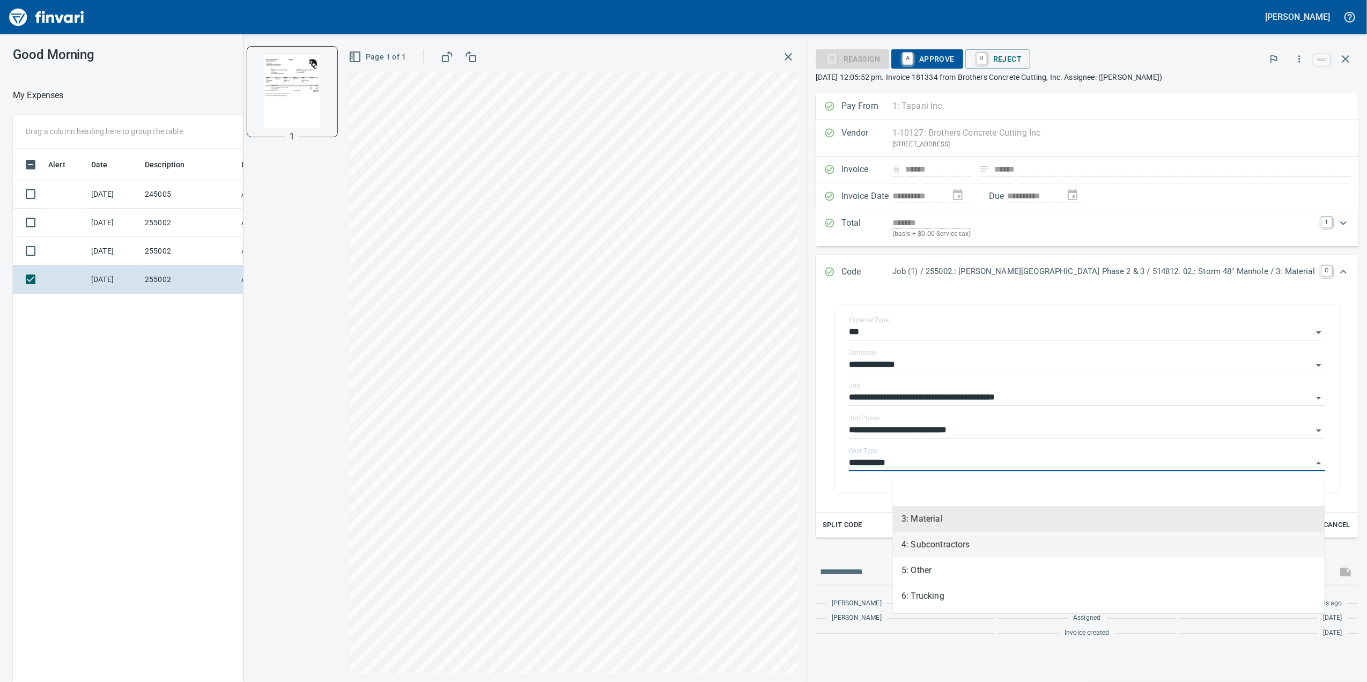
click at [963, 532] on li "4: Subcontractors" at bounding box center [1109, 545] width 432 height 26
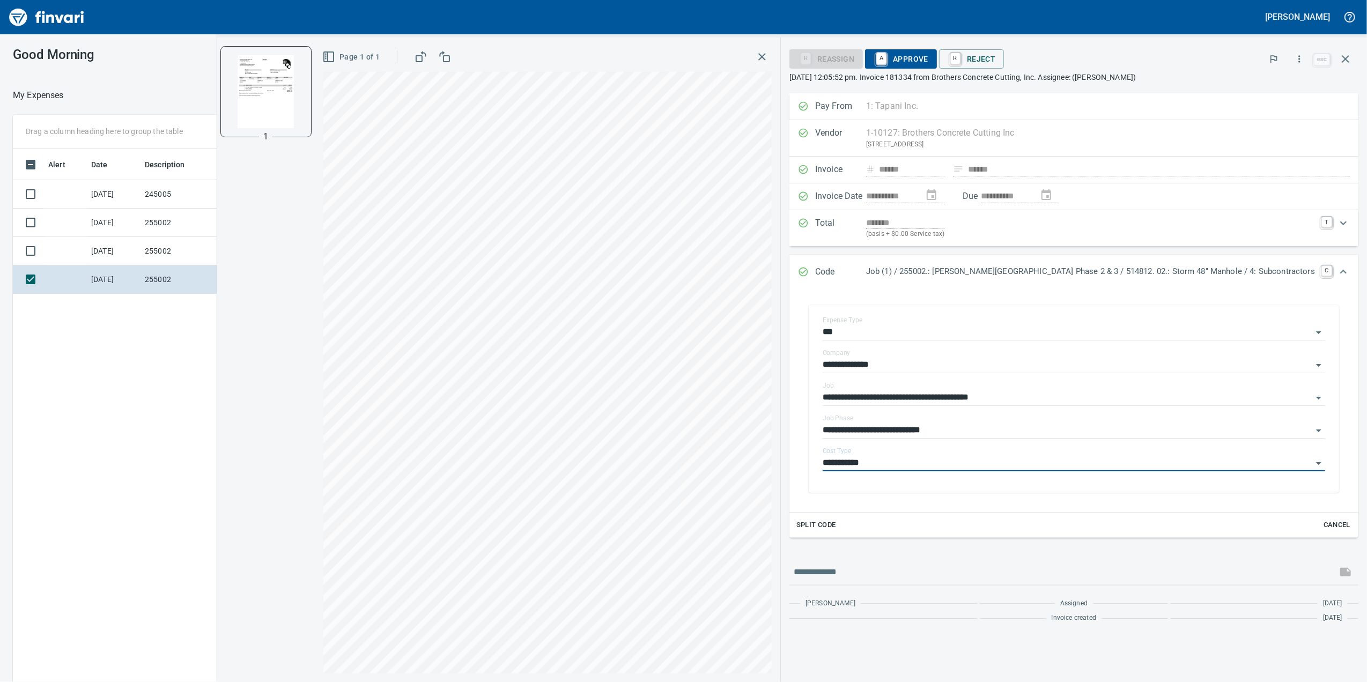
type input "**********"
click at [928, 61] on span "A Approve" at bounding box center [900, 59] width 55 height 18
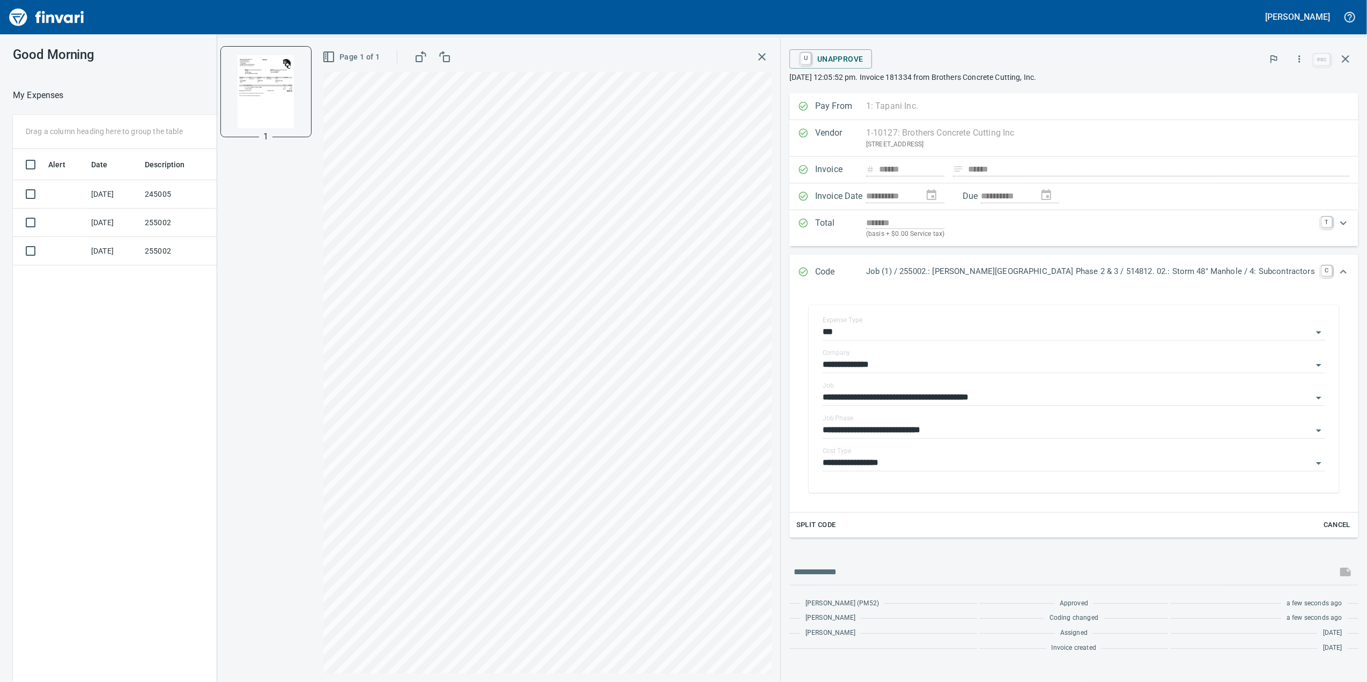
click at [768, 57] on icon "button" at bounding box center [761, 56] width 13 height 13
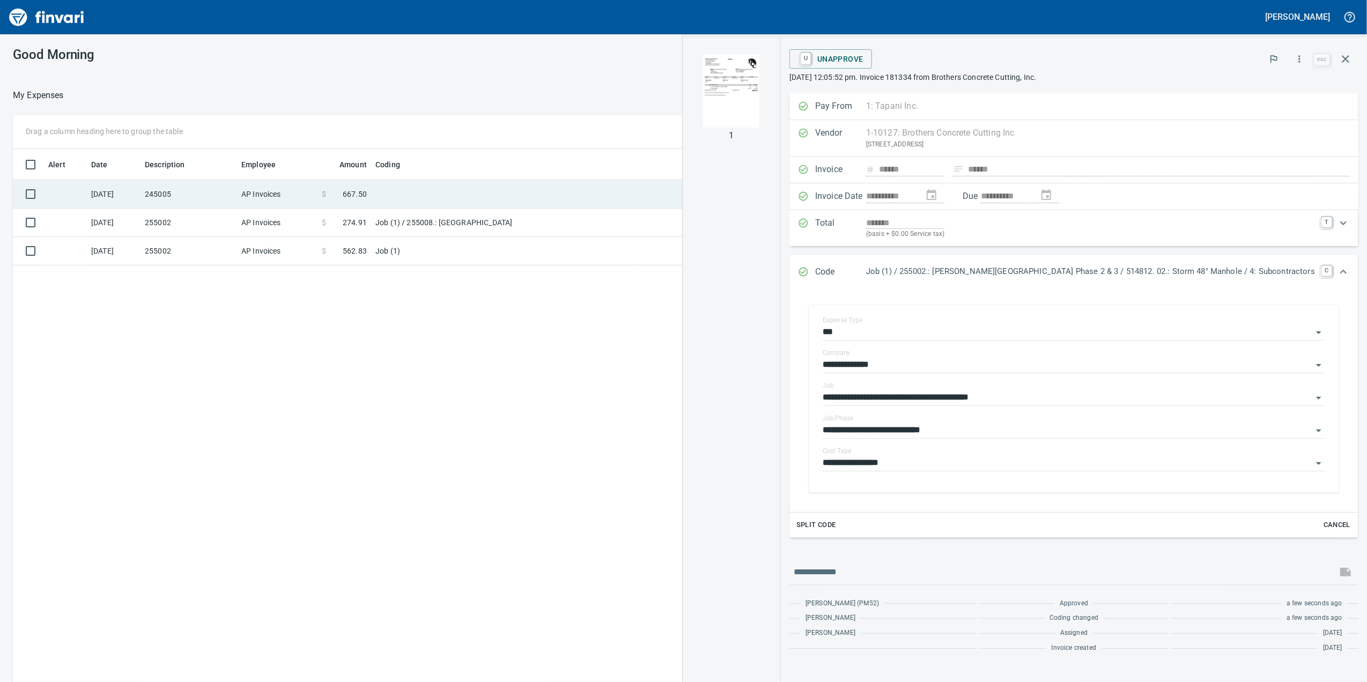
click at [411, 198] on td at bounding box center [505, 194] width 268 height 28
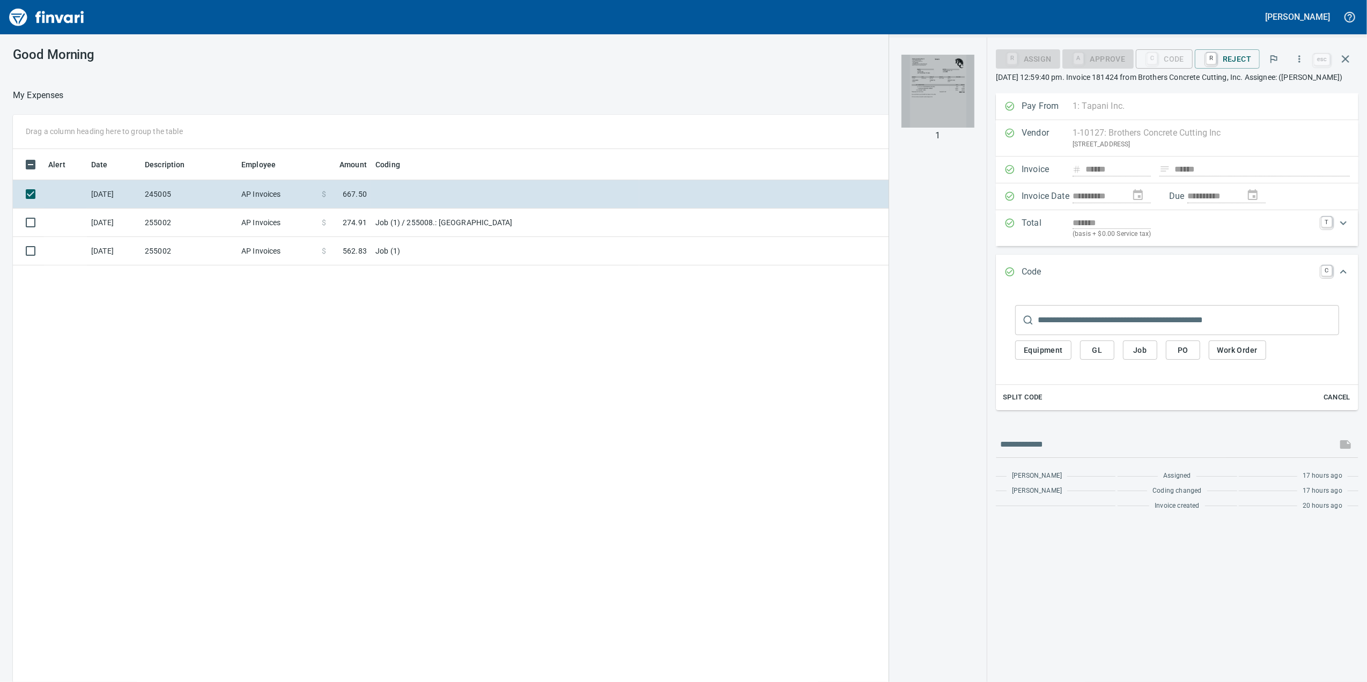
click at [916, 97] on img "button" at bounding box center [937, 91] width 73 height 73
